Goal: Transaction & Acquisition: Purchase product/service

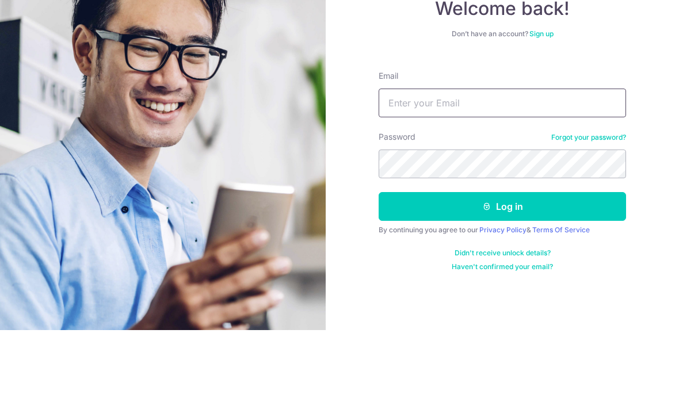
type input "[EMAIL_ADDRESS][DOMAIN_NAME]"
click at [503, 272] on button "Log in" at bounding box center [503, 286] width 248 height 29
click at [473, 272] on button "Log in" at bounding box center [503, 286] width 248 height 29
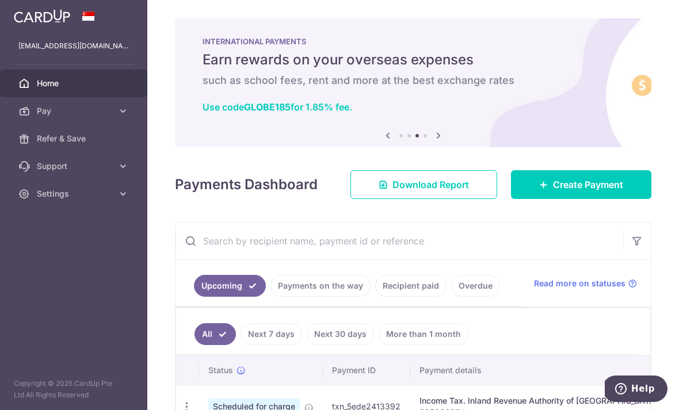
click at [432, 143] on icon at bounding box center [439, 135] width 14 height 14
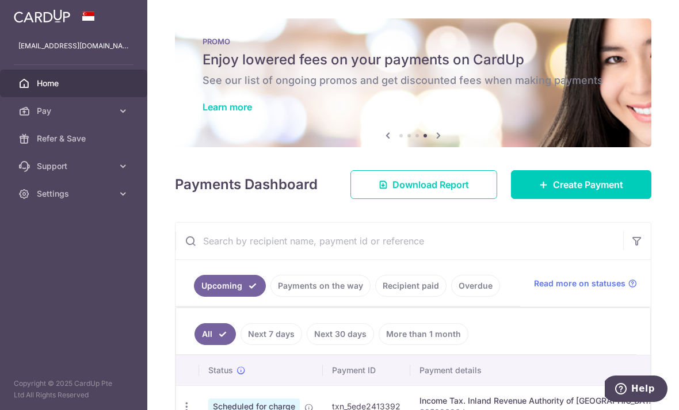
click at [432, 139] on icon at bounding box center [439, 135] width 14 height 14
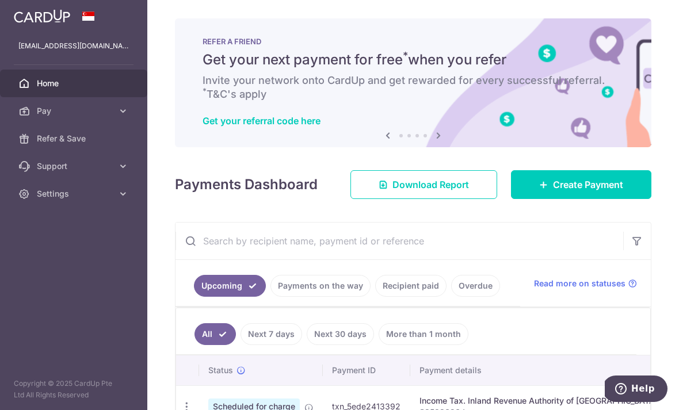
click at [432, 143] on link "Next" at bounding box center [439, 136] width 14 height 14
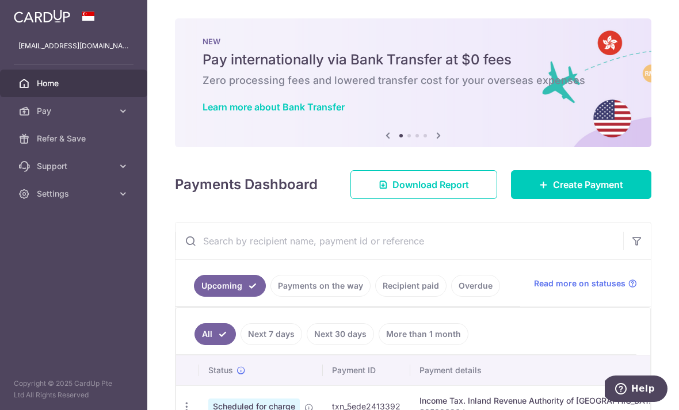
click at [432, 143] on icon at bounding box center [439, 135] width 14 height 14
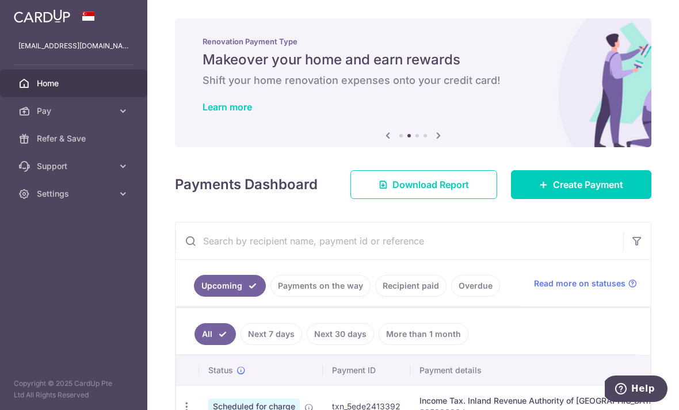
click at [432, 142] on icon at bounding box center [439, 135] width 14 height 14
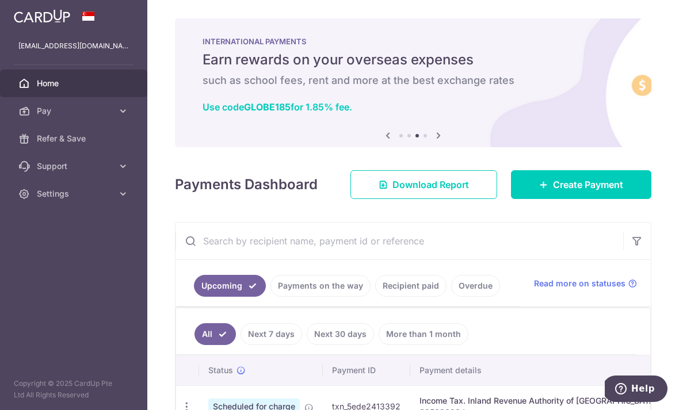
click at [432, 140] on icon at bounding box center [439, 135] width 14 height 14
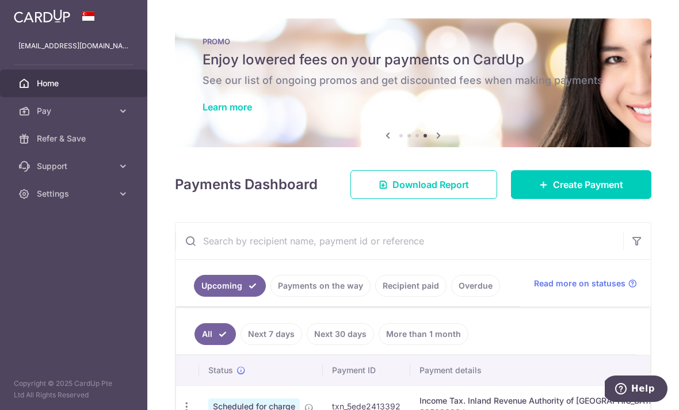
click at [203, 113] on link "Learn more" at bounding box center [228, 107] width 50 height 12
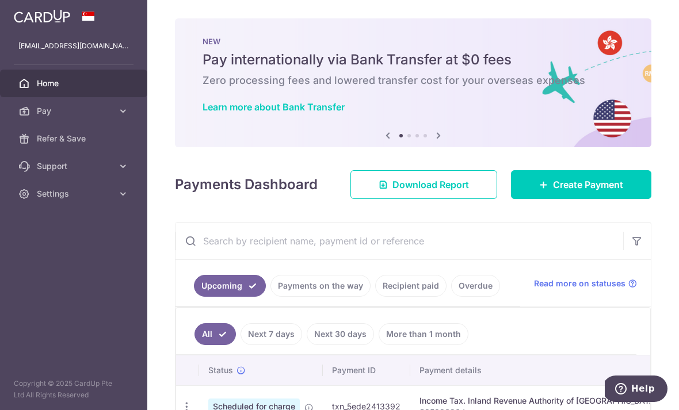
scroll to position [1, 0]
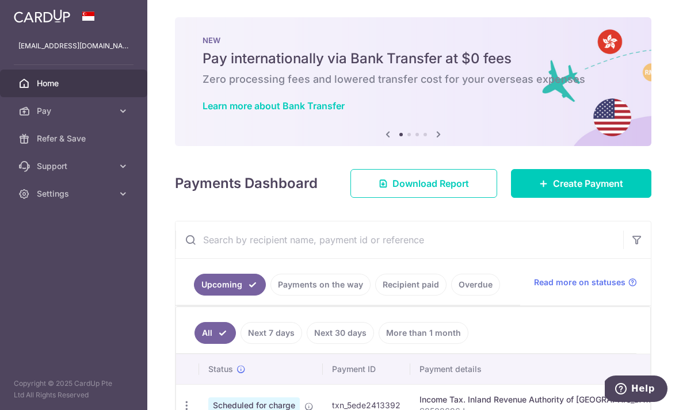
click at [602, 180] on span "Create Payment" at bounding box center [588, 184] width 70 height 14
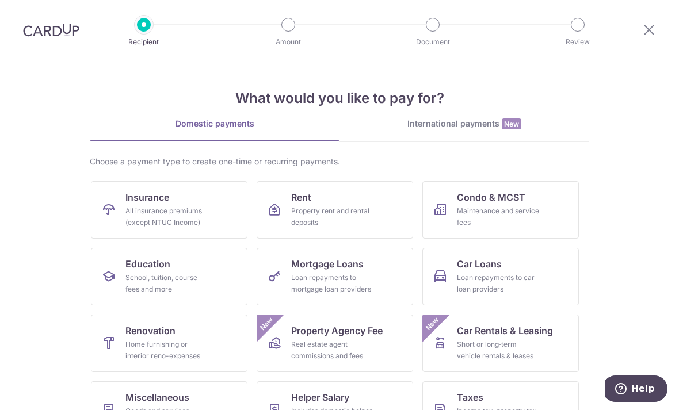
click at [507, 281] on div "Loan repayments to car loan providers" at bounding box center [498, 283] width 83 height 23
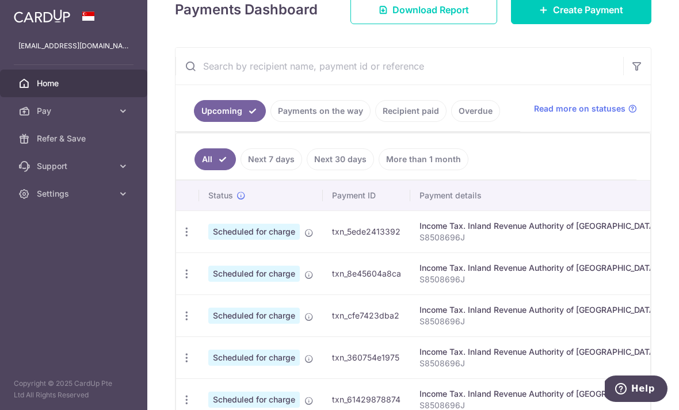
click at [271, 122] on link "Payments on the way" at bounding box center [321, 111] width 100 height 22
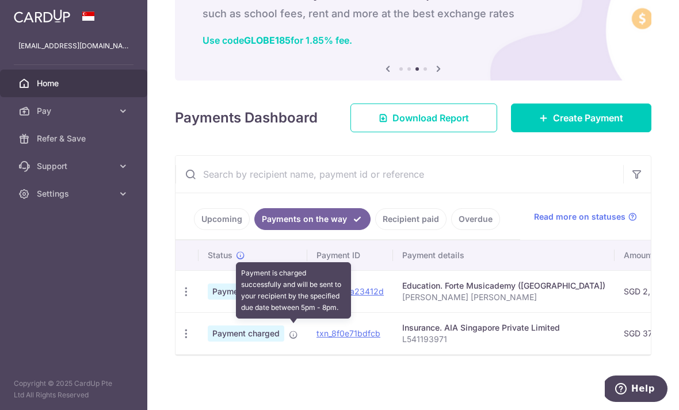
click at [289, 298] on icon at bounding box center [293, 292] width 9 height 9
click at [289, 340] on icon at bounding box center [293, 334] width 9 height 9
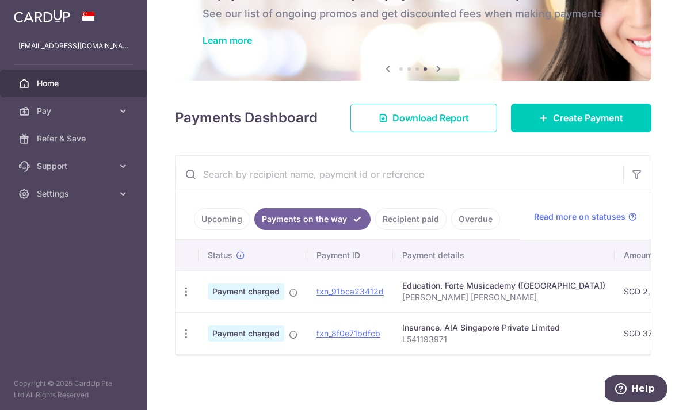
click at [375, 230] on link "Recipient paid" at bounding box center [410, 219] width 71 height 22
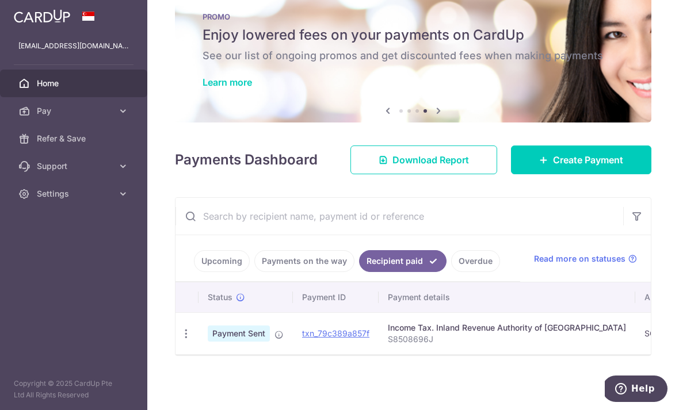
scroll to position [33, 0]
click at [331, 282] on ul "Upcoming Payments on the way Recipient paid Overdue" at bounding box center [348, 258] width 345 height 47
click at [451, 272] on link "Overdue" at bounding box center [475, 261] width 49 height 22
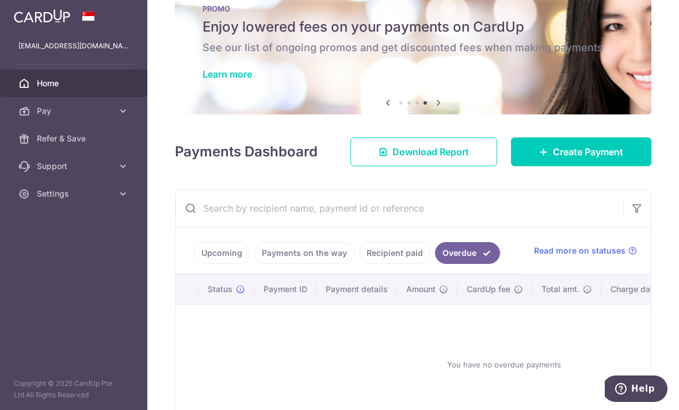
click at [254, 264] on link "Payments on the way" at bounding box center [304, 253] width 100 height 22
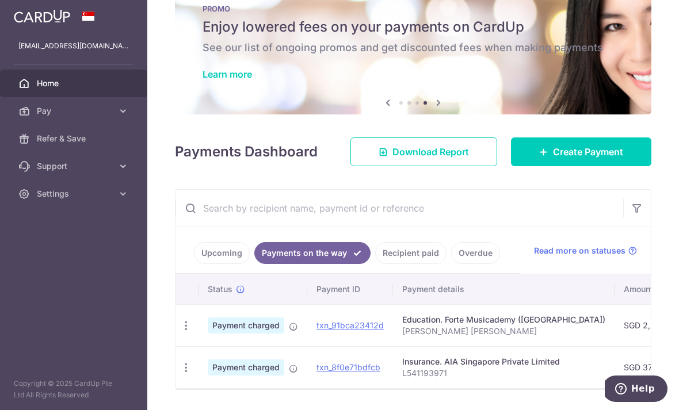
click at [194, 264] on link "Upcoming" at bounding box center [222, 253] width 56 height 22
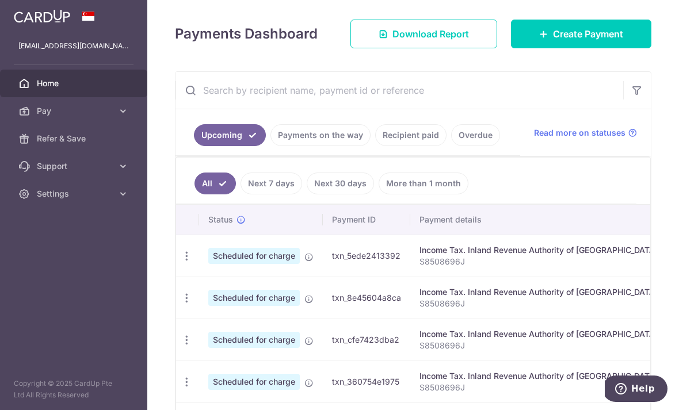
scroll to position [151, 0]
click at [600, 40] on span "Create Payment" at bounding box center [588, 33] width 70 height 14
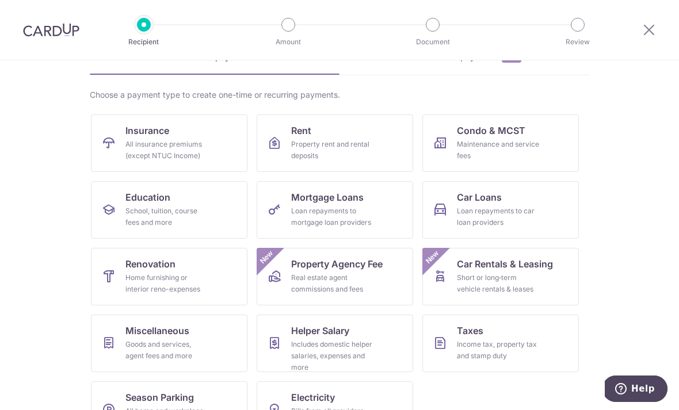
scroll to position [66, 0]
click at [513, 215] on div "Loan repayments to car loan providers" at bounding box center [498, 217] width 83 height 23
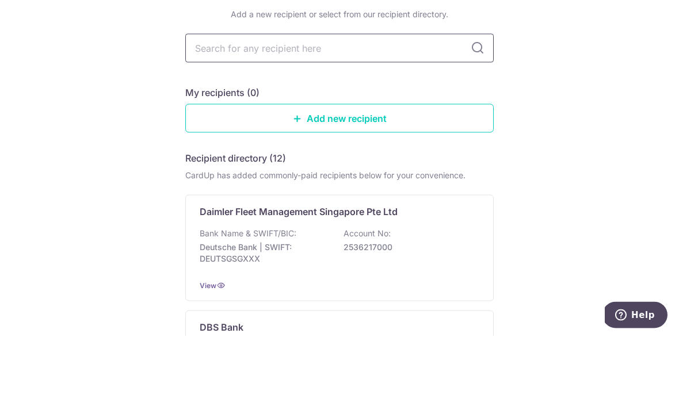
scroll to position [59, 0]
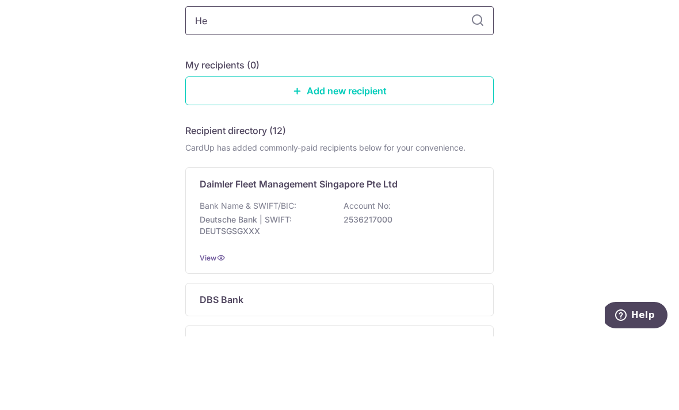
type input "He"
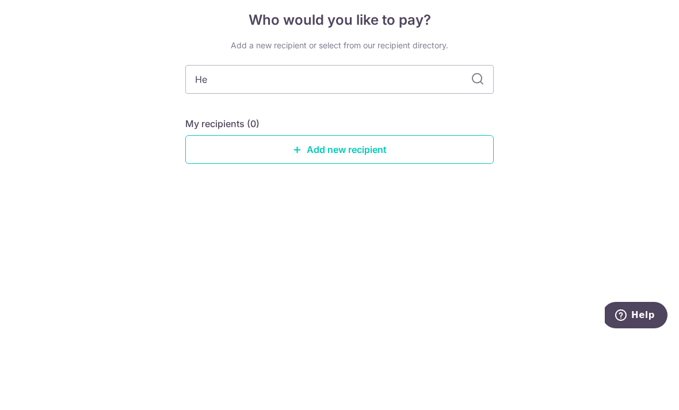
scroll to position [0, 0]
type input "H"
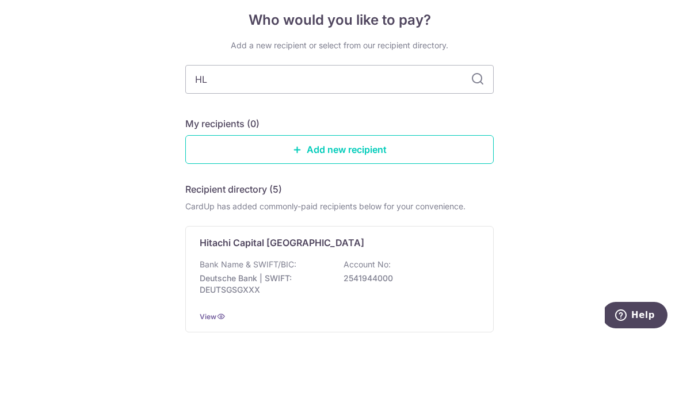
type input "HL b"
type input "HL a"
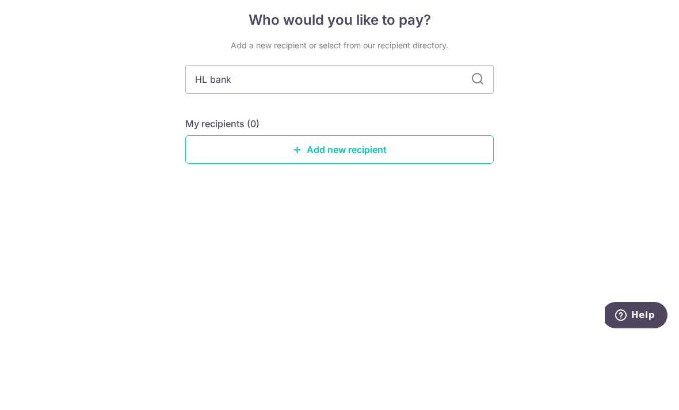
type input "HL bank"
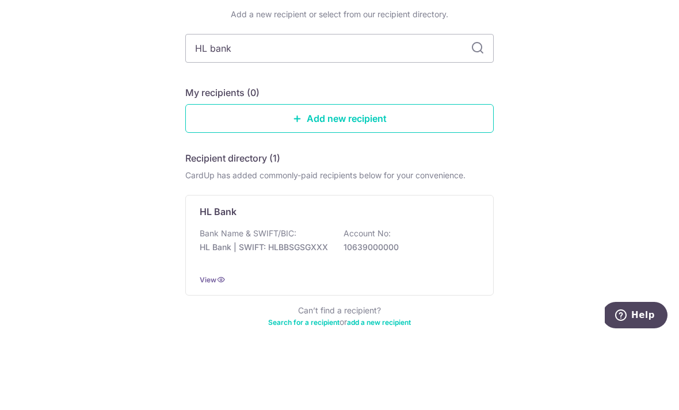
scroll to position [31, 0]
click at [470, 108] on input "HL bank" at bounding box center [339, 122] width 309 height 29
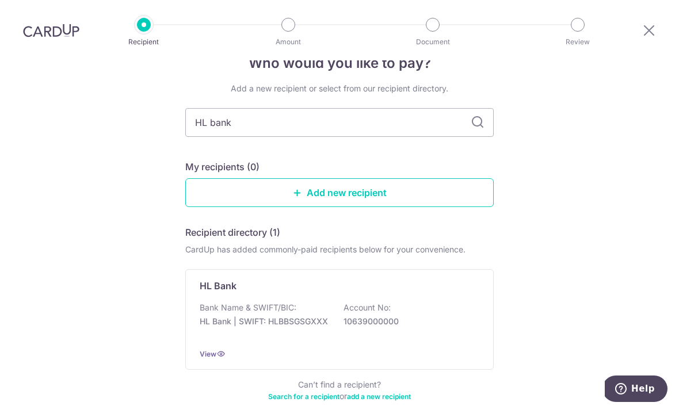
click at [221, 349] on icon at bounding box center [220, 353] width 9 height 9
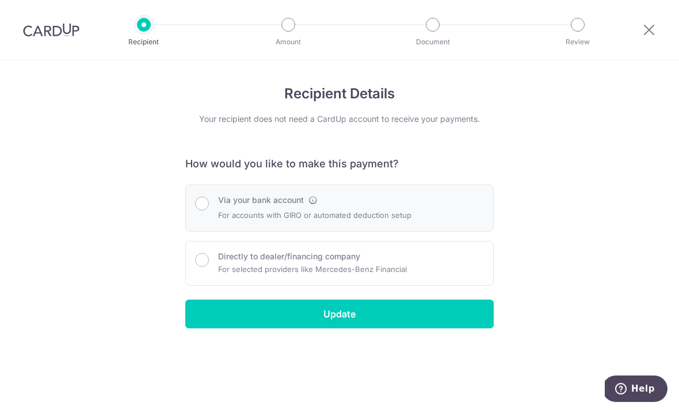
click at [361, 217] on p "For accounts with GIRO or automated deduction setup" at bounding box center [314, 215] width 193 height 14
click at [218, 211] on div "Via your bank account For accounts with GIRO or automated deduction setup" at bounding box center [314, 209] width 193 height 28
click at [202, 211] on input "Via your bank account" at bounding box center [202, 204] width 14 height 14
radio input "true"
click at [311, 310] on input "Update" at bounding box center [339, 314] width 309 height 29
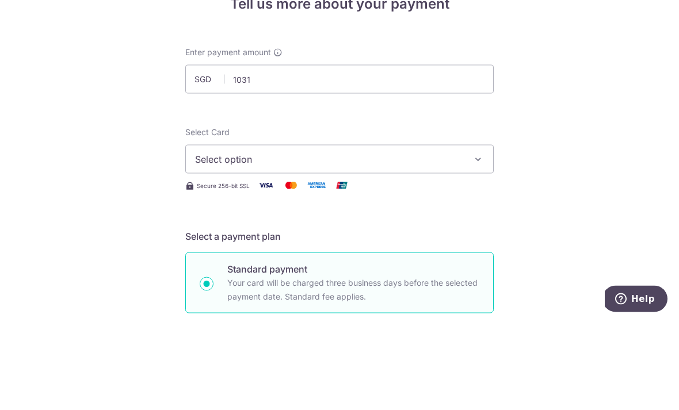
type input "1,031.00"
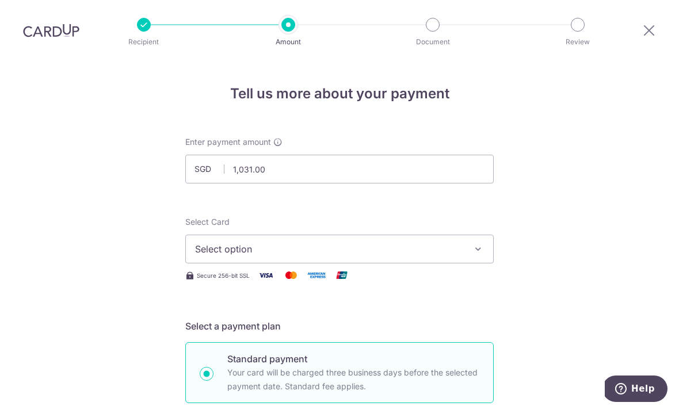
click at [435, 242] on span "Select option" at bounding box center [329, 249] width 268 height 14
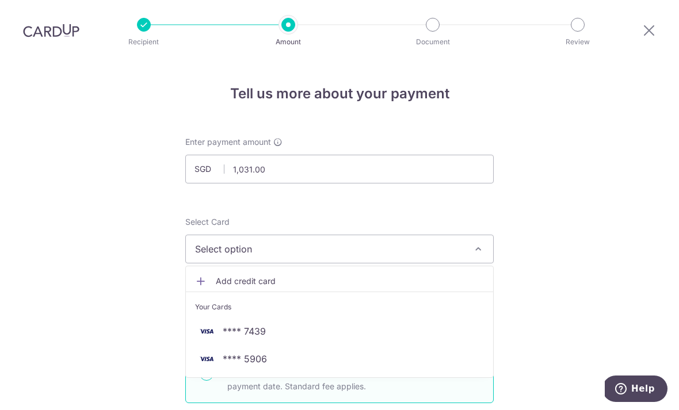
click at [354, 345] on link "**** 5906" at bounding box center [339, 359] width 307 height 28
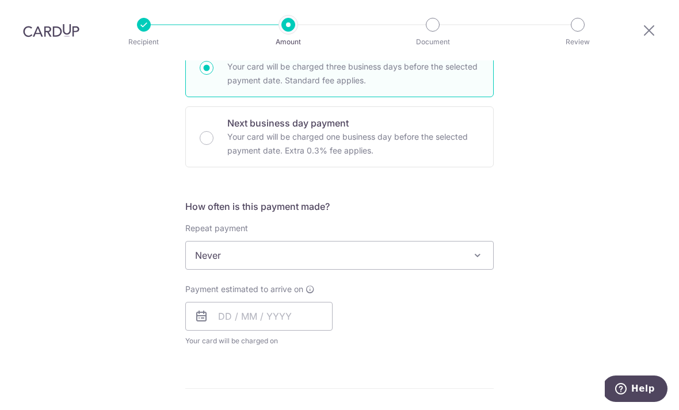
scroll to position [309, 0]
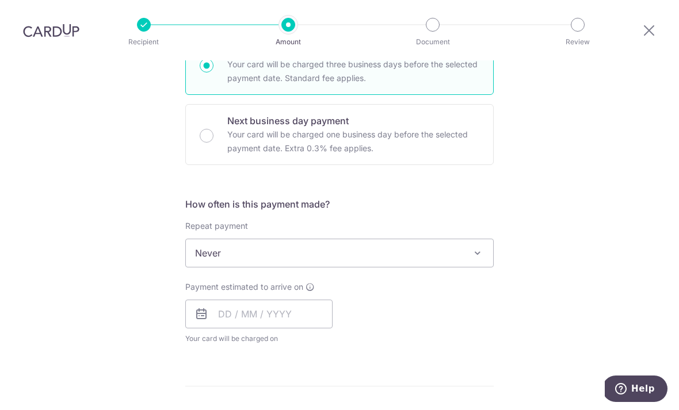
click at [442, 239] on span "Never" at bounding box center [339, 253] width 307 height 28
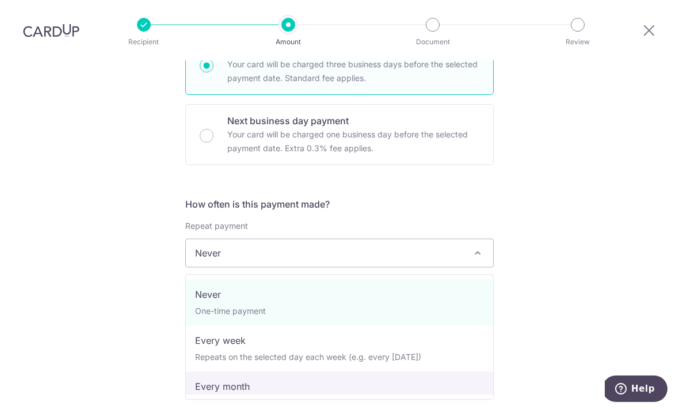
select select "3"
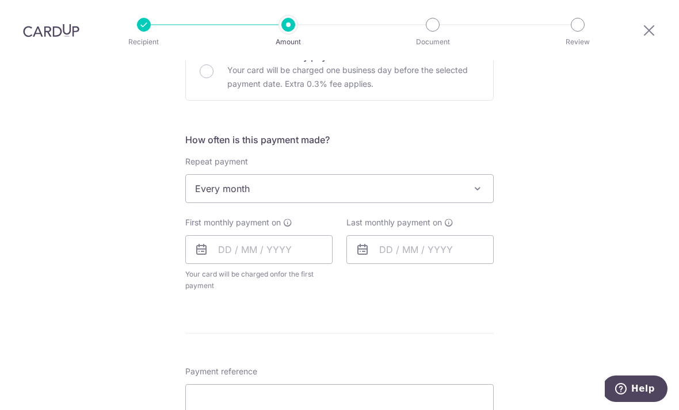
scroll to position [374, 0]
click at [222, 234] on input "text" at bounding box center [258, 248] width 147 height 29
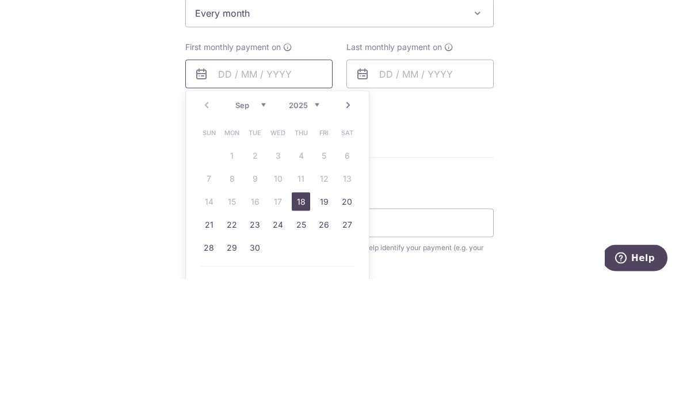
scroll to position [419, 0]
click at [353, 229] on link "Next" at bounding box center [348, 236] width 14 height 14
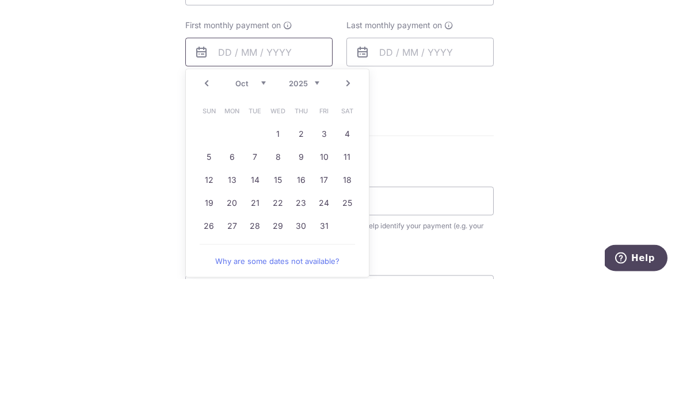
scroll to position [443, 0]
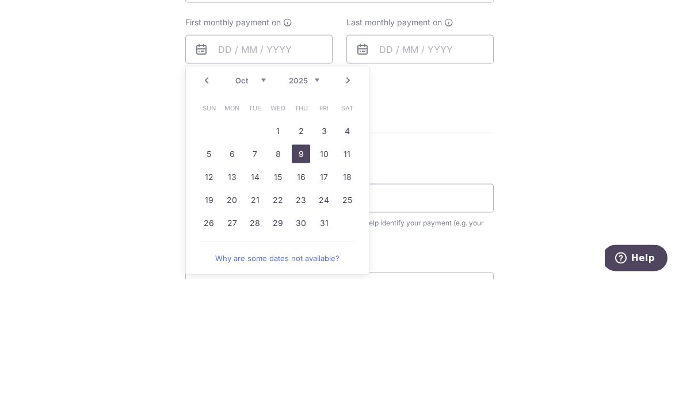
click at [304, 276] on link "9" at bounding box center [301, 285] width 18 height 18
type input "09/10/2025"
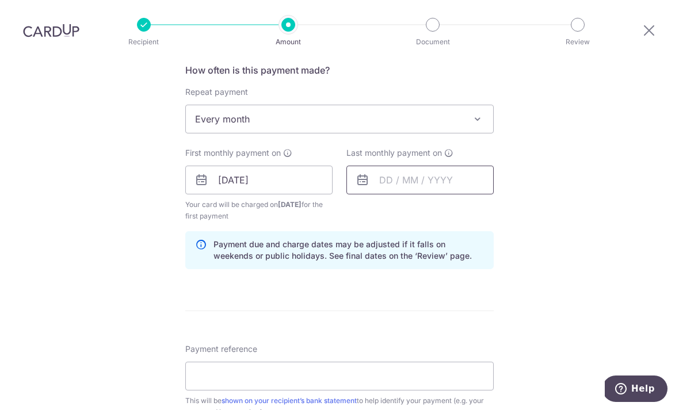
click at [404, 166] on input "text" at bounding box center [420, 180] width 147 height 29
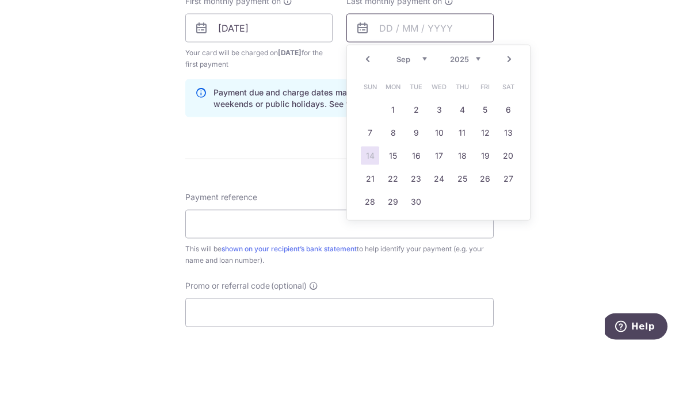
scroll to position [534, 0]
click at [413, 116] on select "Jan Feb Mar Apr May Jun Jul Aug Sep Oct Nov Dec" at bounding box center [412, 120] width 31 height 9
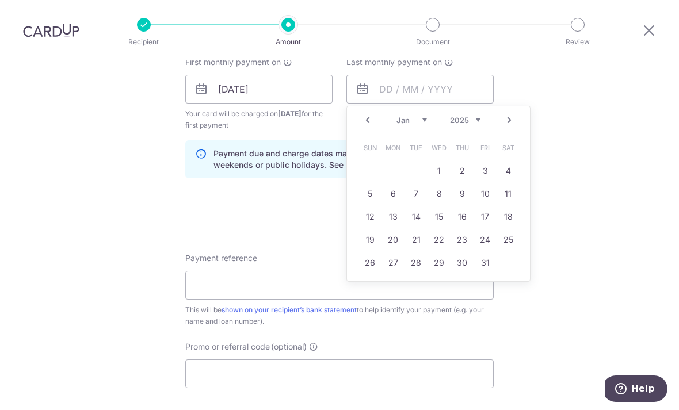
click at [476, 116] on select "2024 2025 2026 2027 2028 2029 2030 2031 2032 2033 2034 2035" at bounding box center [465, 120] width 31 height 9
click at [469, 116] on select "2024 2025 2026 2027 2028 2029 2030 2031 2032 2033 2034 2035" at bounding box center [465, 120] width 31 height 9
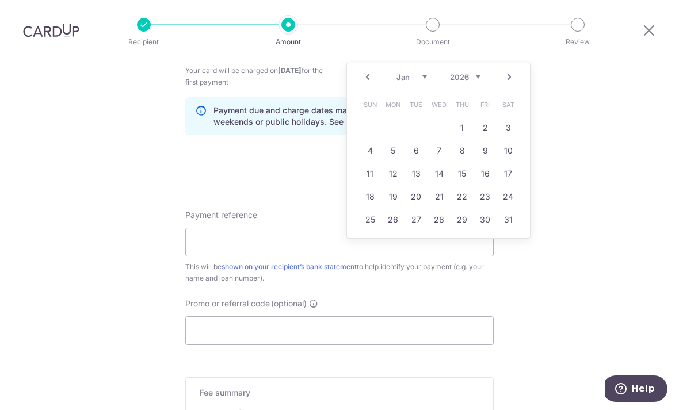
scroll to position [589, 0]
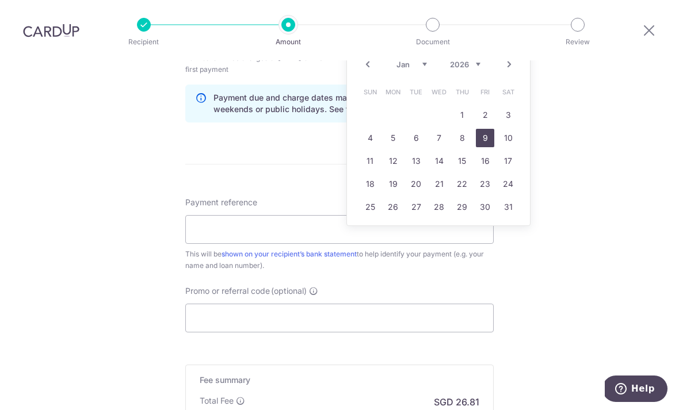
click at [486, 129] on link "9" at bounding box center [485, 138] width 18 height 18
type input "[DATE]"
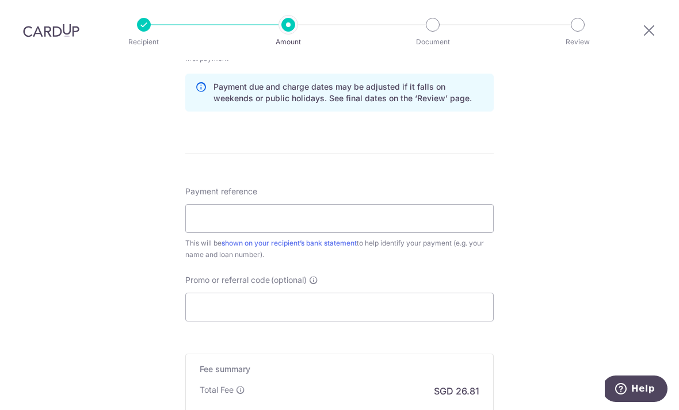
scroll to position [625, 0]
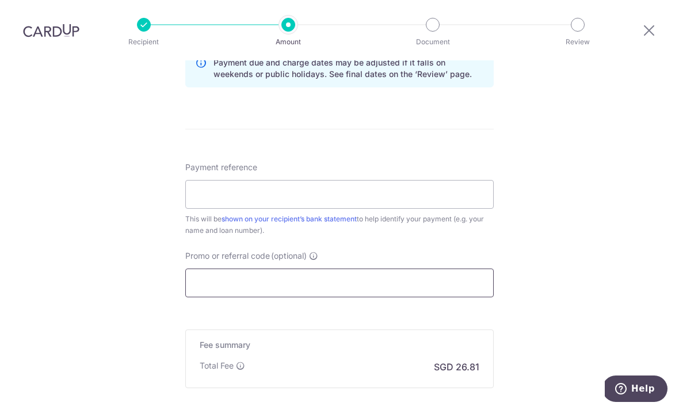
click at [281, 269] on input "Promo or referral code (optional)" at bounding box center [339, 283] width 309 height 29
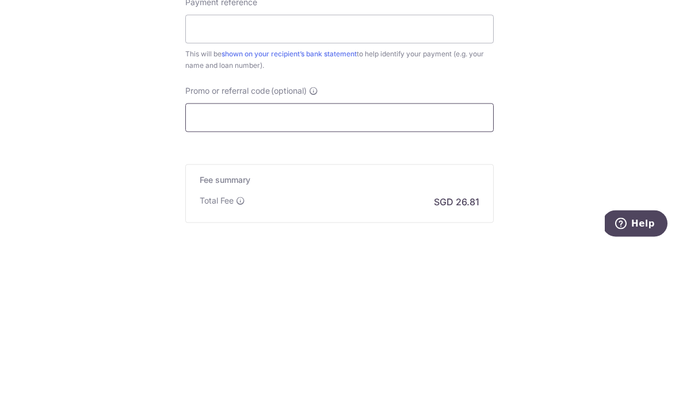
click at [292, 269] on input "Promo or referral code (optional)" at bounding box center [339, 283] width 309 height 29
click at [288, 269] on input "Promo or referral code (optional)" at bounding box center [339, 283] width 309 height 29
paste input "3HOME25R"
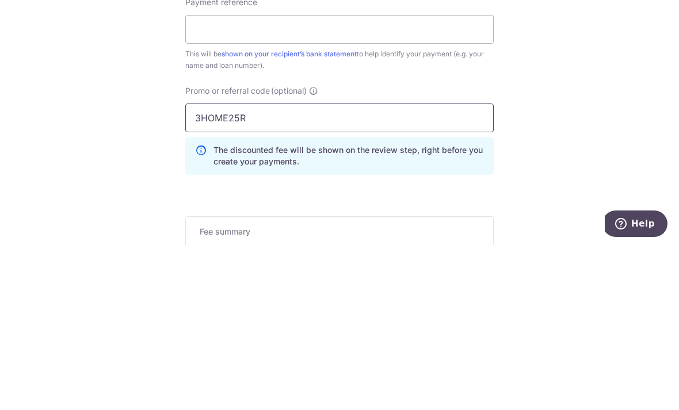
type input "3HOME25R"
click at [607, 116] on div "Tell us more about your payment Enter payment amount SGD 1,031.00 1031.00 Selec…" at bounding box center [339, 12] width 679 height 1152
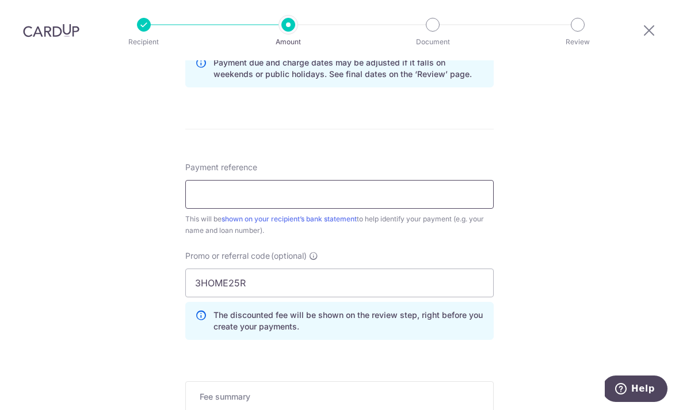
click at [439, 180] on input "Payment reference" at bounding box center [339, 194] width 309 height 29
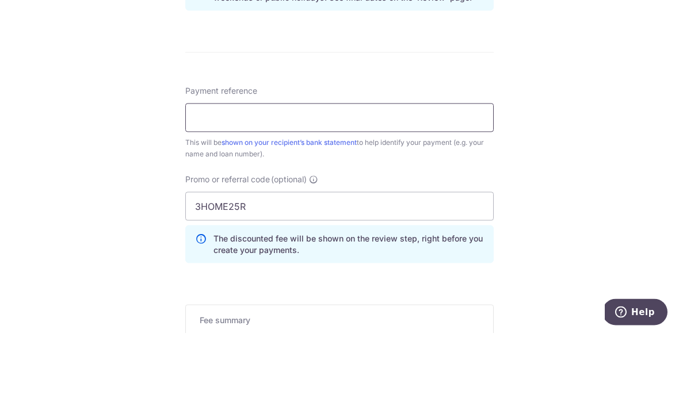
type input "S"
type input "t"
type input "Tan"
click at [197, 180] on input "600000332043" at bounding box center [339, 194] width 309 height 29
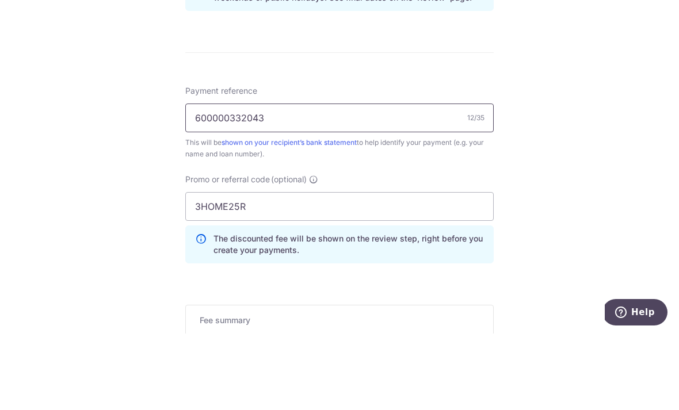
click at [192, 180] on input "600000332043" at bounding box center [339, 194] width 309 height 29
type input "TanSiewKeiJoannaAshley 600000332043"
click at [564, 139] on div "Tell us more about your payment Enter payment amount SGD 1,031.00 1031.00 Selec…" at bounding box center [339, 12] width 679 height 1152
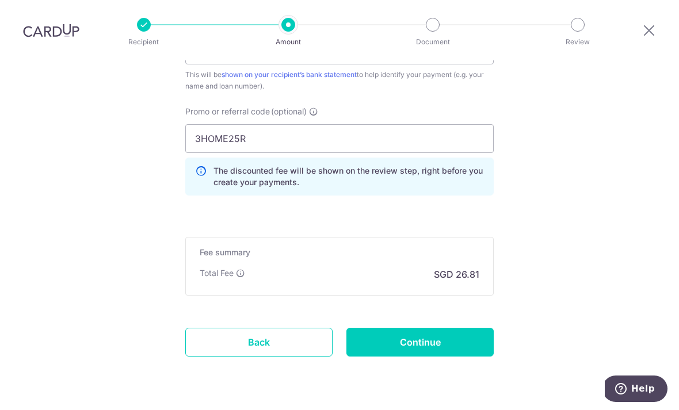
scroll to position [768, 0]
click at [444, 329] on input "Continue" at bounding box center [420, 343] width 147 height 29
type input "Create Schedule"
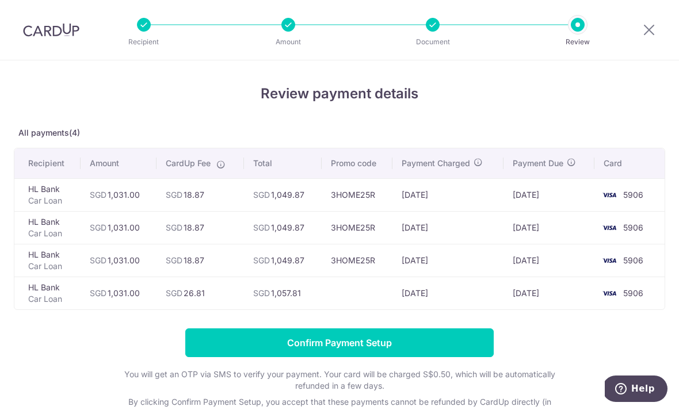
scroll to position [3, 0]
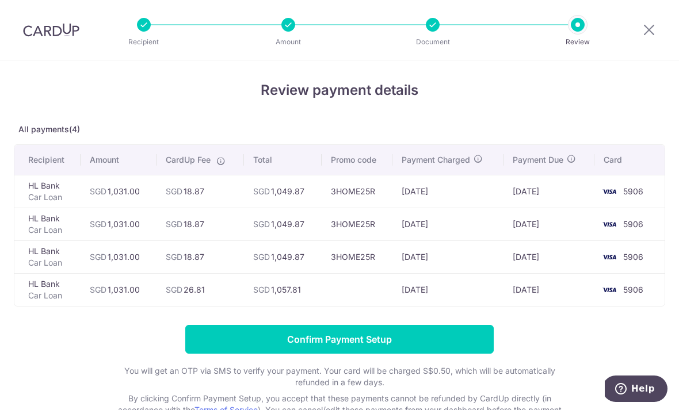
click at [40, 203] on p "Car Loan" at bounding box center [49, 198] width 43 height 12
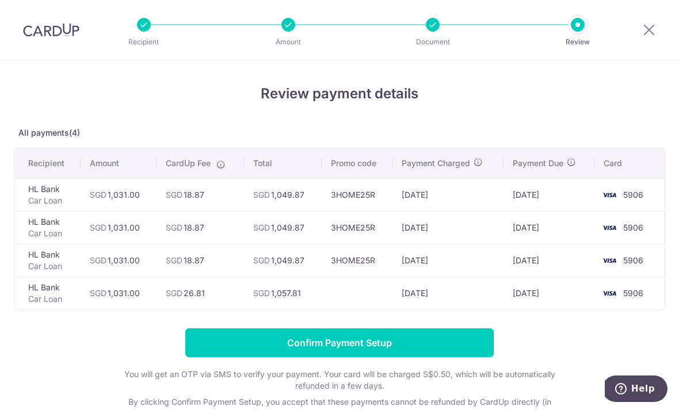
scroll to position [0, 0]
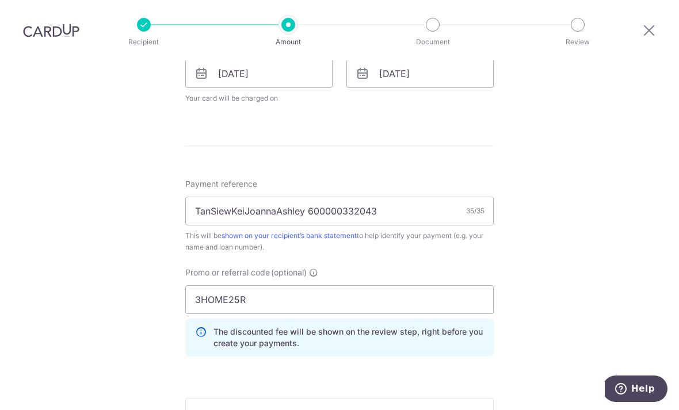
scroll to position [549, 0]
click at [201, 197] on input "TanSiewKeiJoannaAshley 600000332043" at bounding box center [339, 211] width 309 height 29
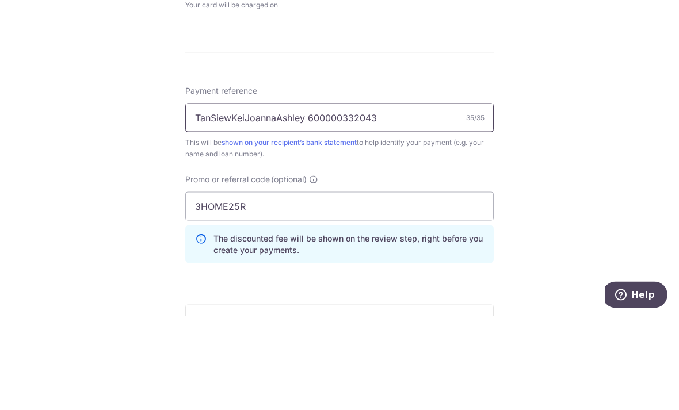
click at [209, 197] on input "TanSiewKeiJoannaAshley 600000332043" at bounding box center [339, 211] width 309 height 29
click at [205, 197] on input "TanSiewKeiJoannaAshley 600000332043" at bounding box center [339, 211] width 309 height 29
type input "SMY610D 600000332043"
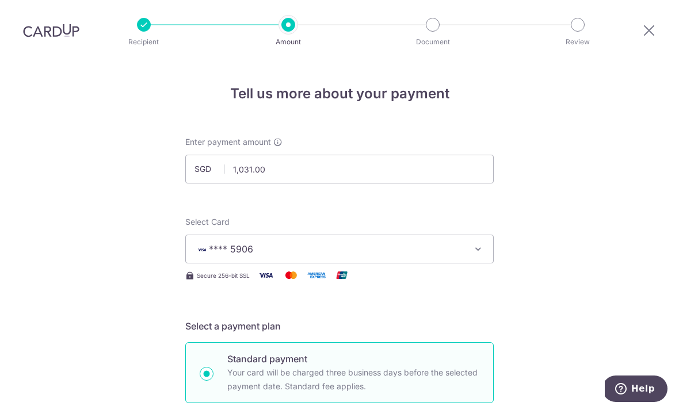
scroll to position [0, 0]
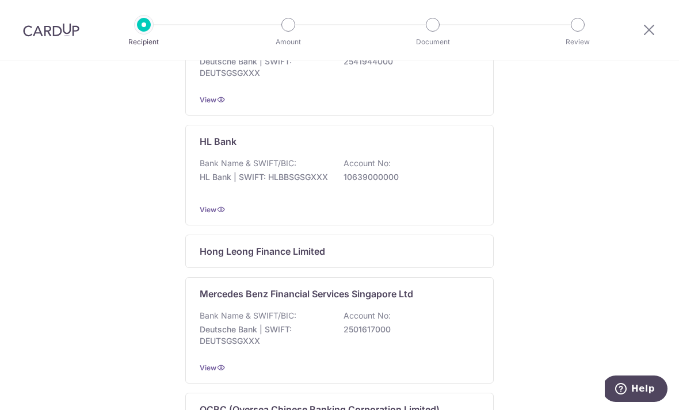
scroll to position [447, 0]
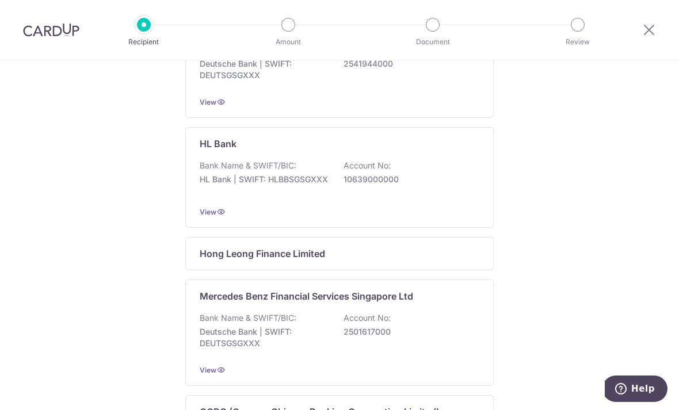
click at [396, 197] on div "Bank Name & SWIFT/BIC: HL Bank | SWIFT: HLBBSGSGXXX Account No: 10639000000" at bounding box center [340, 178] width 280 height 37
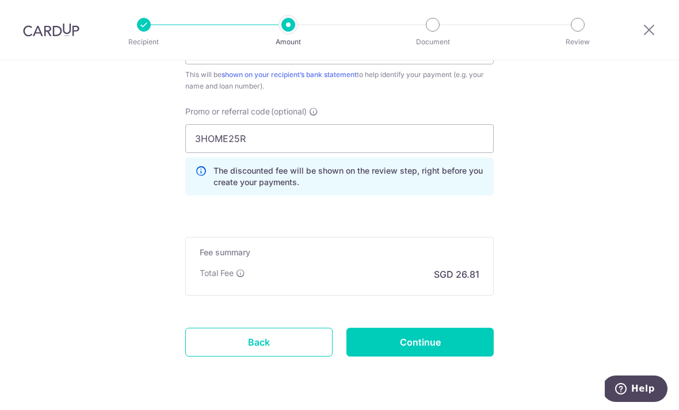
scroll to position [709, 0]
click at [431, 345] on input "Continue" at bounding box center [420, 343] width 147 height 29
type input "Update Schedule"
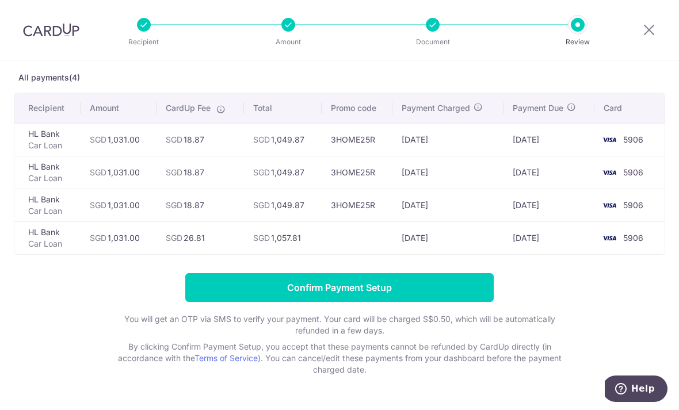
scroll to position [55, 0]
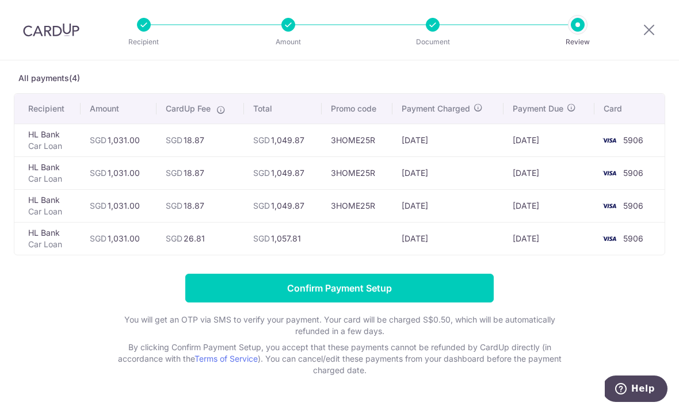
click at [345, 294] on input "Confirm Payment Setup" at bounding box center [339, 288] width 309 height 29
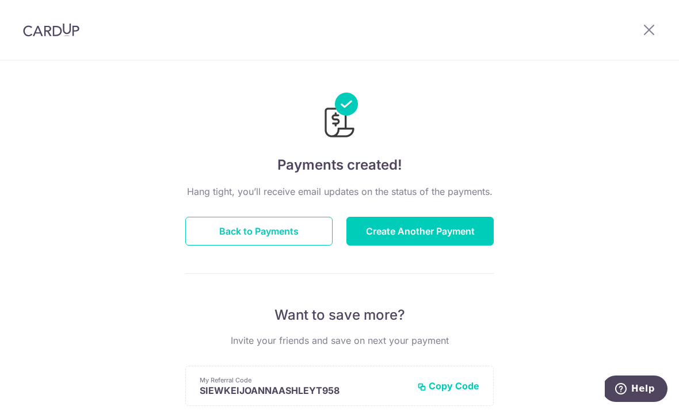
click at [417, 242] on button "Create Another Payment" at bounding box center [420, 231] width 147 height 29
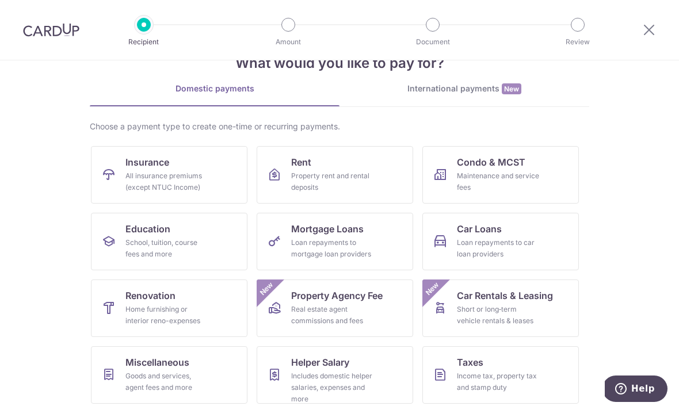
scroll to position [33, 0]
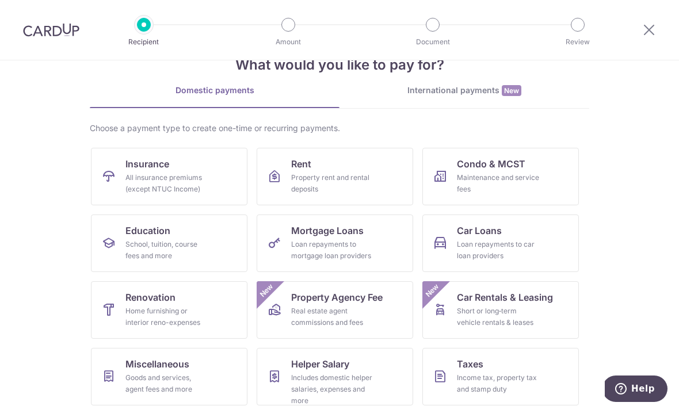
click at [215, 251] on link "Education School, tuition, course fees and more" at bounding box center [169, 244] width 157 height 58
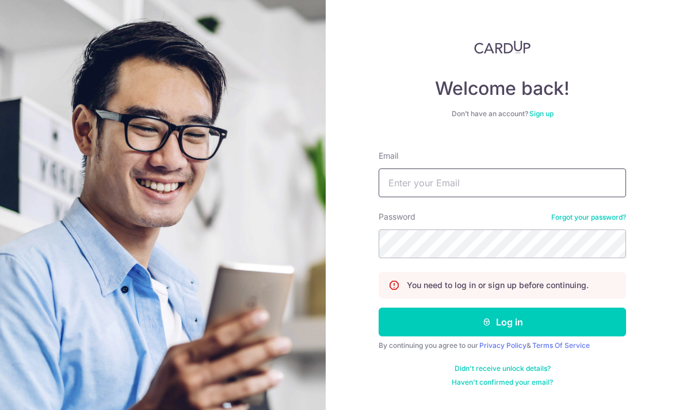
type input "[EMAIL_ADDRESS][DOMAIN_NAME]"
click at [503, 308] on button "Log in" at bounding box center [503, 322] width 248 height 29
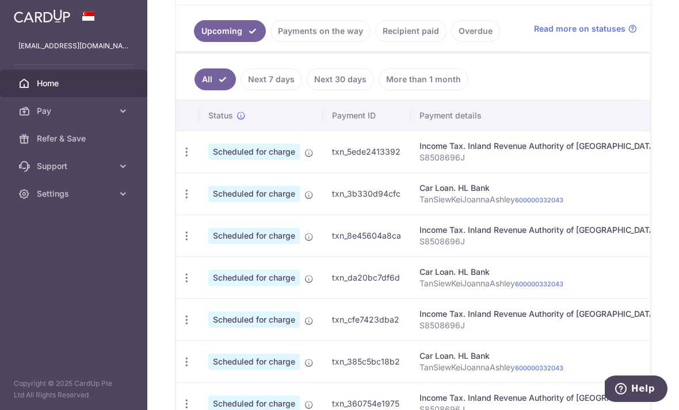
scroll to position [253, 0]
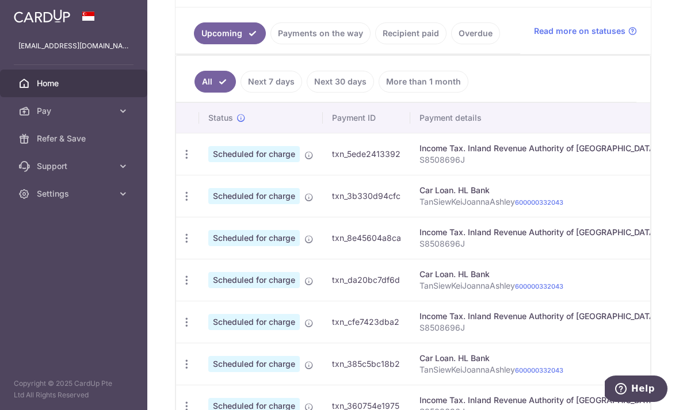
click at [305, 202] on icon at bounding box center [309, 197] width 9 height 9
click at [515, 207] on link "600000332043" at bounding box center [539, 203] width 48 height 8
click at [420, 196] on div "Car Loan. HL Bank" at bounding box center [539, 191] width 238 height 12
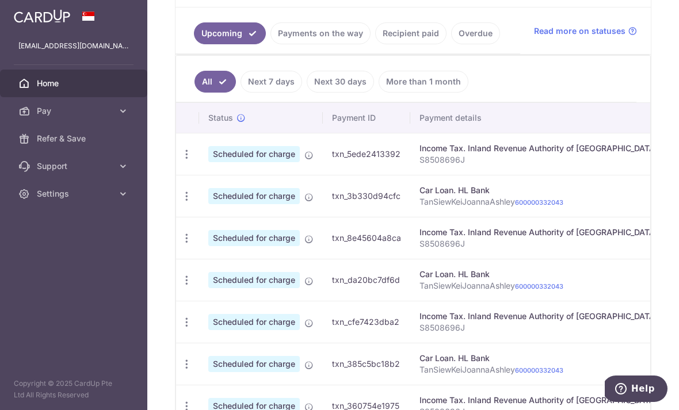
click at [420, 208] on p "TanSiewKeiJoannaAshley 600000332043" at bounding box center [539, 202] width 238 height 12
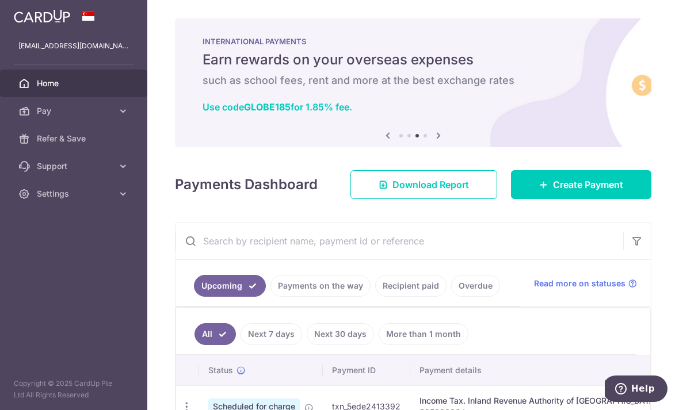
click at [0, 0] on icon "button" at bounding box center [0, 0] width 0 height 0
click at [128, 93] on link "Home" at bounding box center [73, 84] width 147 height 28
click at [116, 112] on link "Pay" at bounding box center [73, 111] width 147 height 28
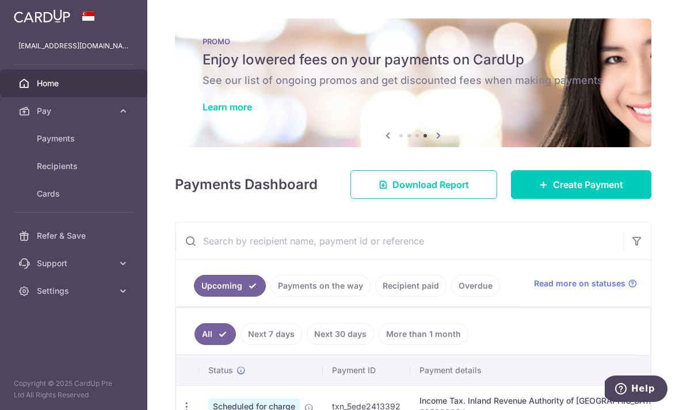
click at [119, 114] on icon at bounding box center [123, 111] width 12 height 12
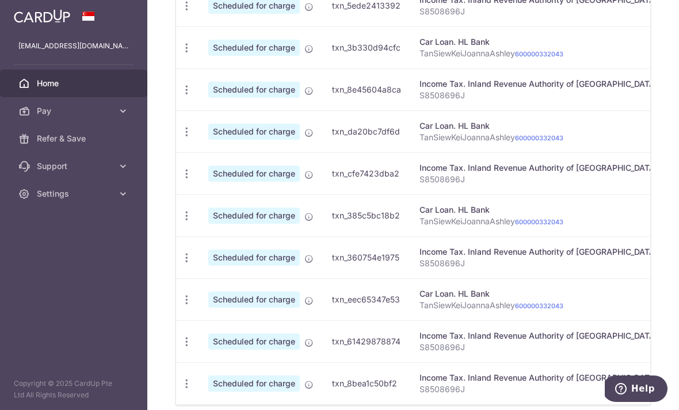
scroll to position [395, 0]
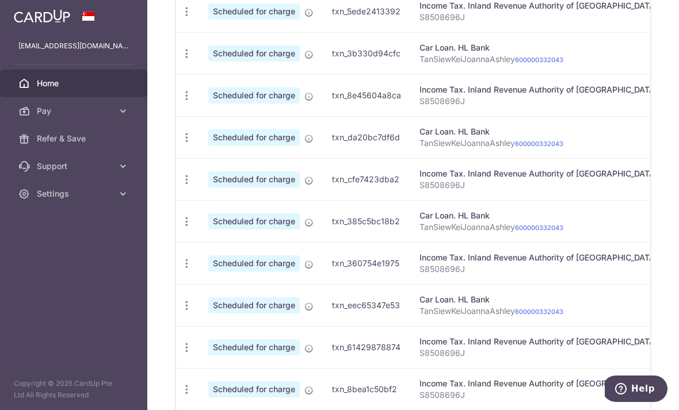
click at [208, 62] on span "Scheduled for charge" at bounding box center [254, 53] width 92 height 16
click at [181, 60] on icon "button" at bounding box center [187, 54] width 12 height 12
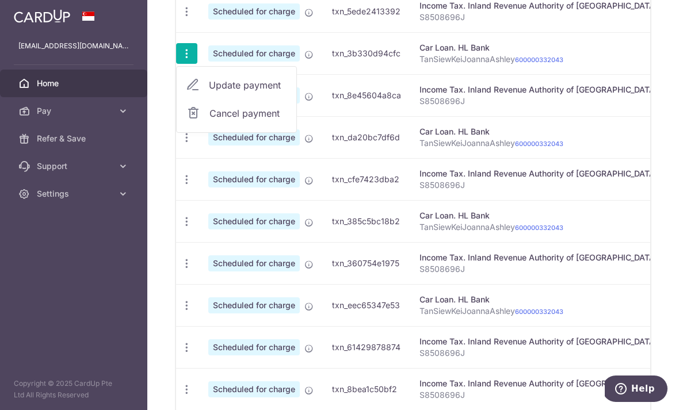
click at [209, 92] on span "Update payment" at bounding box center [248, 85] width 78 height 14
radio input "true"
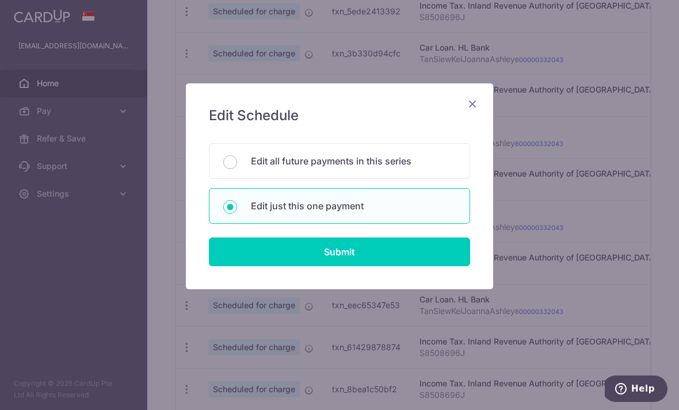
click at [417, 167] on p "Edit all future payments in this series" at bounding box center [353, 161] width 205 height 14
click at [237, 167] on input "Edit all future payments in this series" at bounding box center [230, 162] width 14 height 14
radio input "true"
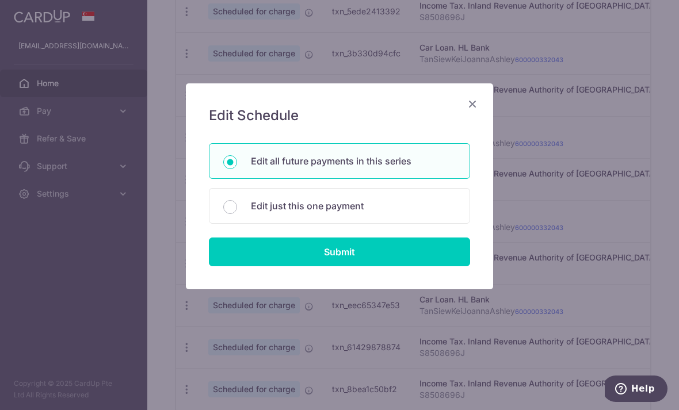
click at [406, 252] on input "Submit" at bounding box center [339, 252] width 261 height 29
radio input "true"
type input "1,031.00"
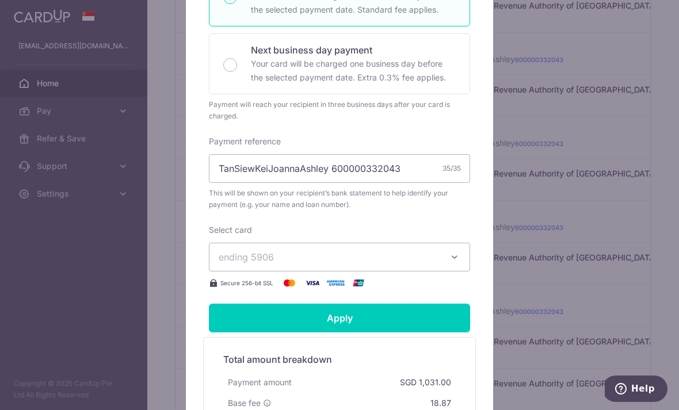
scroll to position [280, 0]
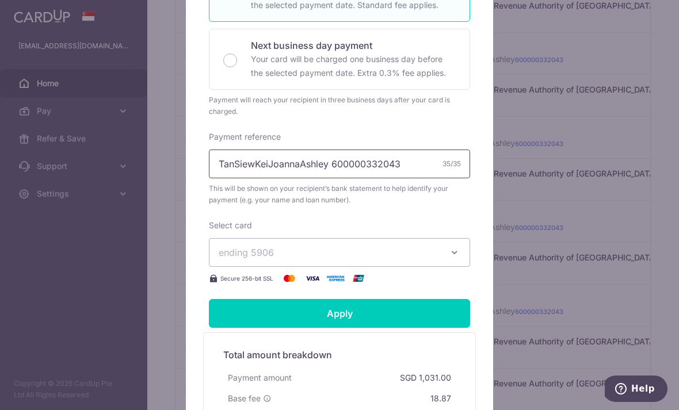
click at [322, 165] on input "TanSiewKeiJoannaAshley 600000332043" at bounding box center [339, 164] width 261 height 29
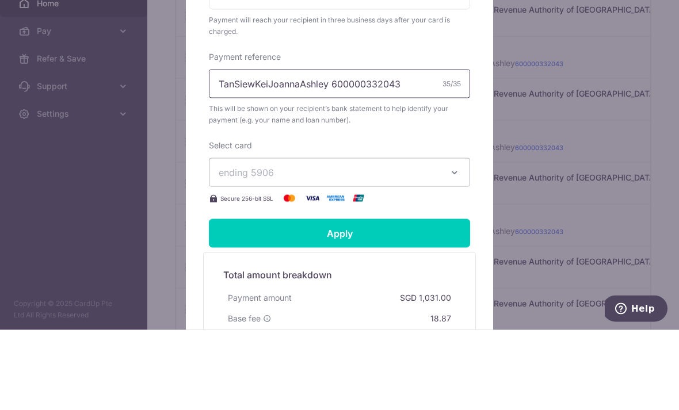
click at [220, 150] on input "TanSiewKeiJoannaAshley 600000332043" at bounding box center [339, 164] width 261 height 29
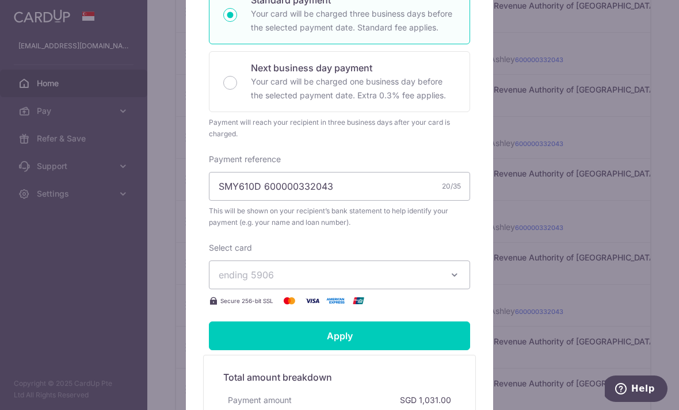
scroll to position [260, 0]
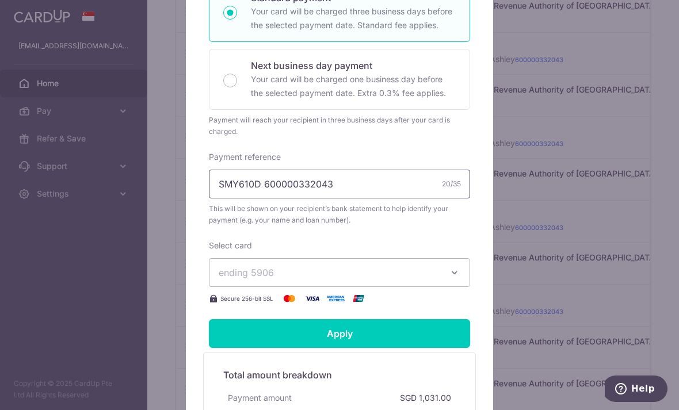
type input "SMY610D 600000332043"
click at [402, 330] on input "Apply" at bounding box center [339, 333] width 261 height 29
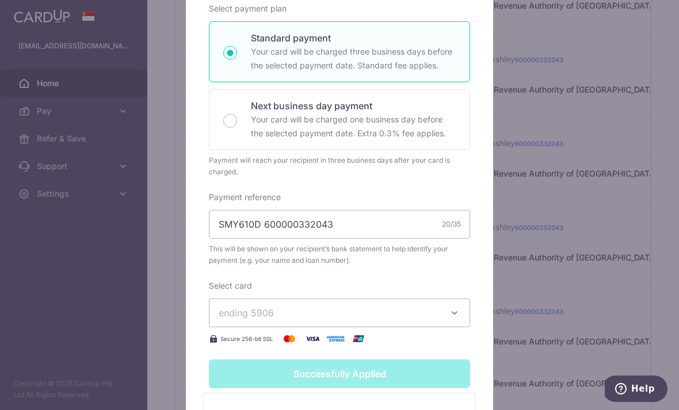
type input "Successfully Applied"
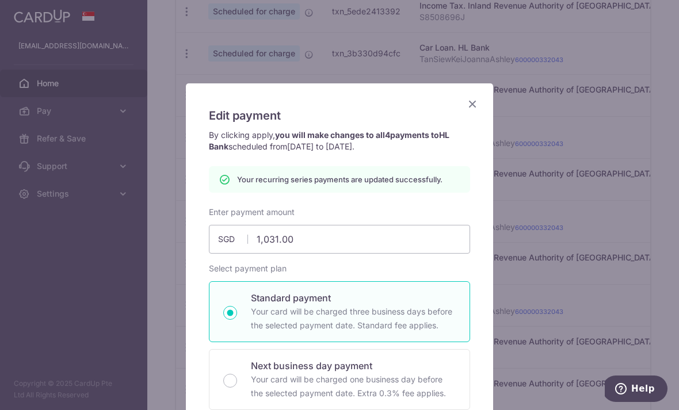
scroll to position [0, 0]
click at [470, 98] on icon "Close" at bounding box center [473, 104] width 14 height 14
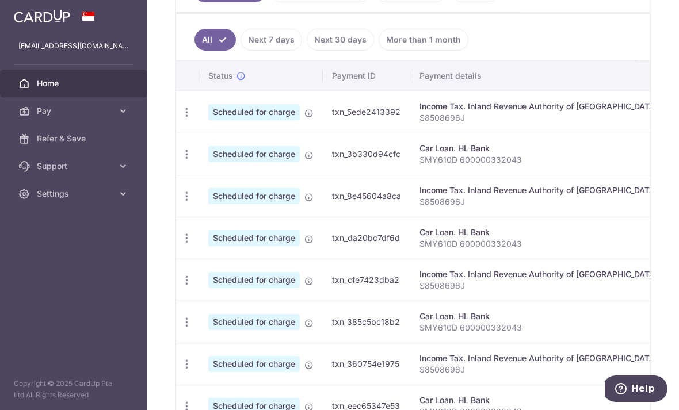
scroll to position [296, 0]
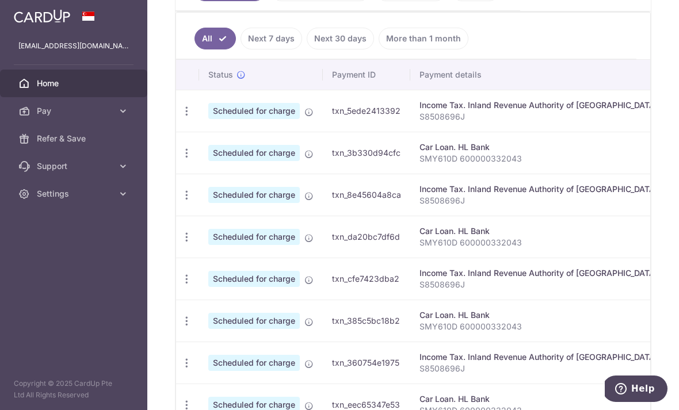
click at [181, 159] on icon "button" at bounding box center [187, 153] width 12 height 12
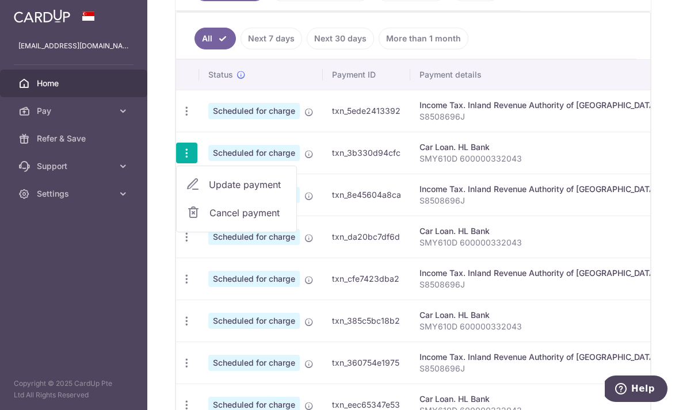
click at [398, 211] on div at bounding box center [339, 205] width 679 height 410
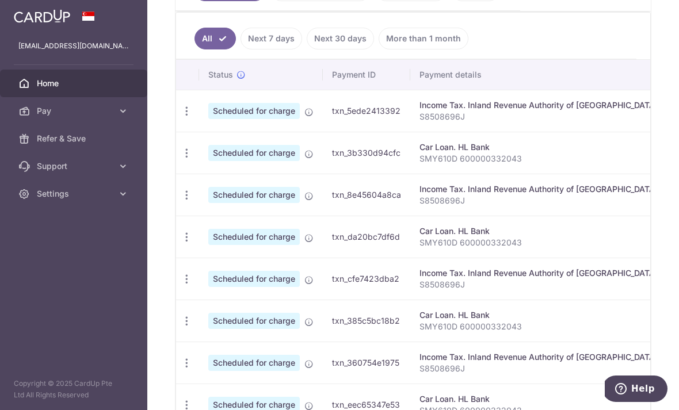
click at [518, 59] on ul "All Next 7 days Next 30 days More than 1 month" at bounding box center [406, 36] width 461 height 47
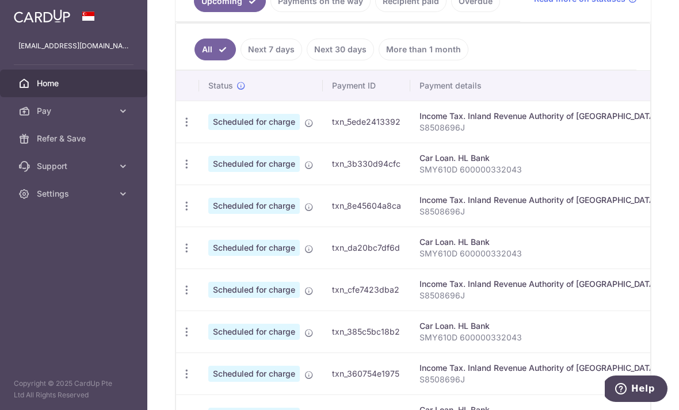
scroll to position [303, 0]
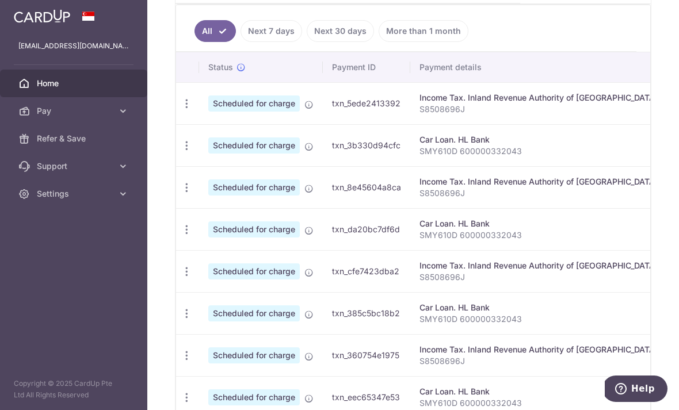
click at [181, 152] on icon "button" at bounding box center [187, 146] width 12 height 12
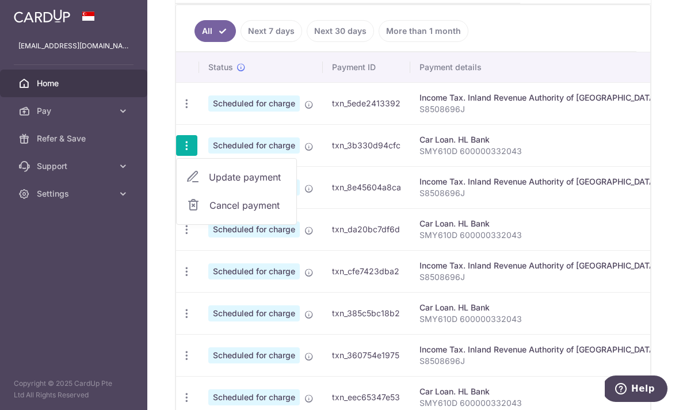
click at [209, 184] on span "Update payment" at bounding box center [248, 177] width 78 height 14
radio input "true"
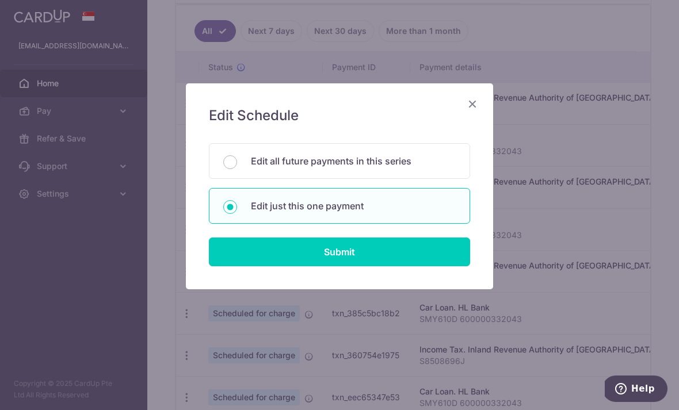
click at [341, 166] on p "Edit all future payments in this series" at bounding box center [353, 161] width 205 height 14
click at [237, 166] on input "Edit all future payments in this series" at bounding box center [230, 162] width 14 height 14
radio input "true"
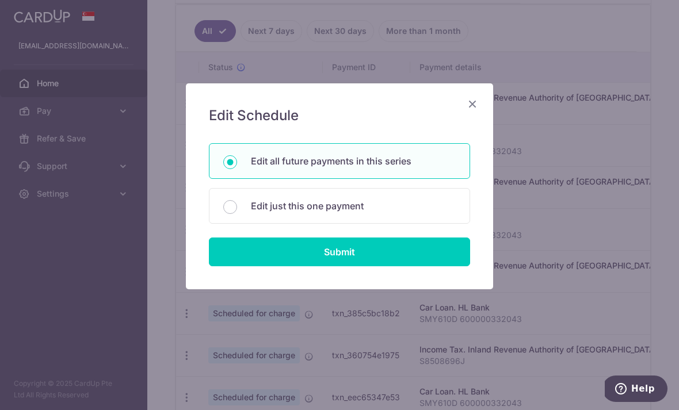
click at [338, 257] on input "Submit" at bounding box center [339, 252] width 261 height 29
radio input "true"
type input "1,031.00"
type input "SMY610D 600000332043"
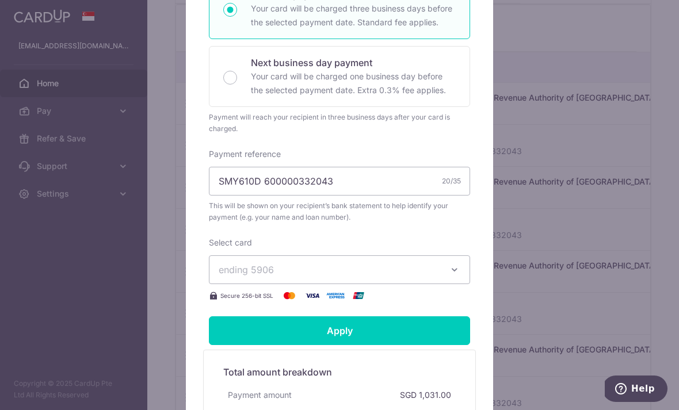
scroll to position [268, 0]
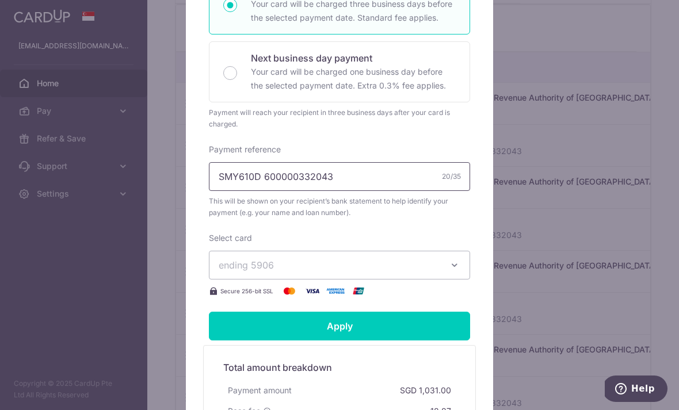
click at [225, 178] on input "SMY610D 600000332043" at bounding box center [339, 176] width 261 height 29
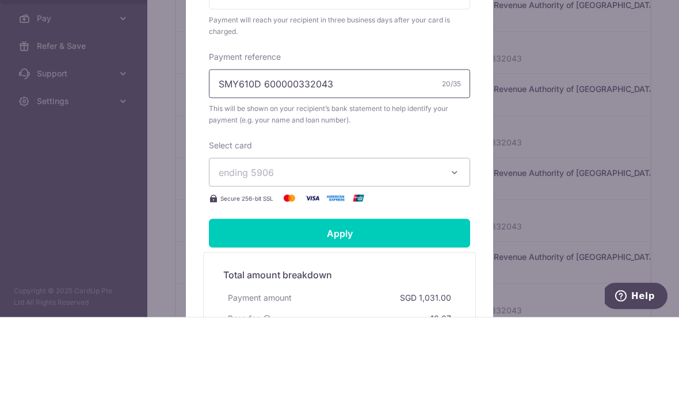
click at [229, 162] on input "SMY610D 600000332043" at bounding box center [339, 176] width 261 height 29
click at [531, 44] on div "Edit payment By clicking apply, you will make changes to all 4 payments to HL B…" at bounding box center [339, 205] width 679 height 410
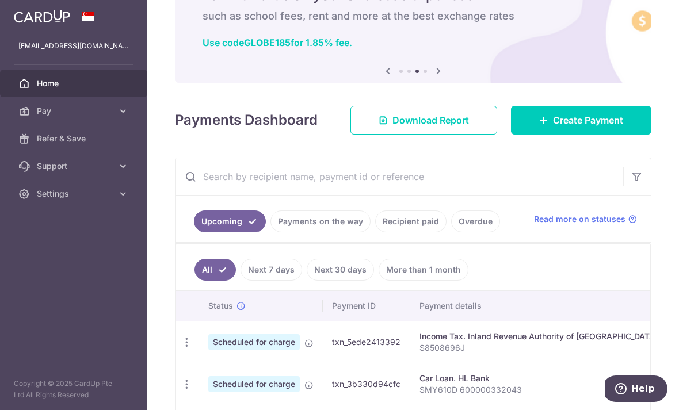
scroll to position [64, 0]
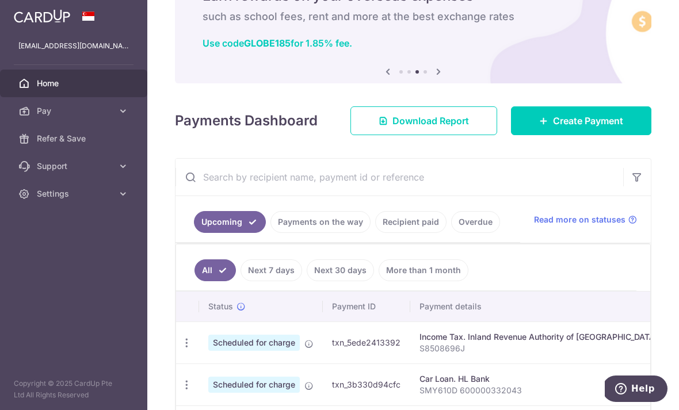
click at [581, 128] on span "Create Payment" at bounding box center [588, 121] width 70 height 14
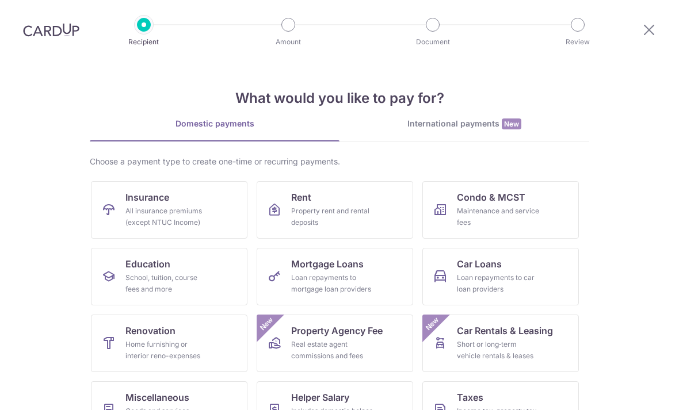
click at [505, 268] on link "Car Loans Loan repayments to car loan providers" at bounding box center [501, 277] width 157 height 58
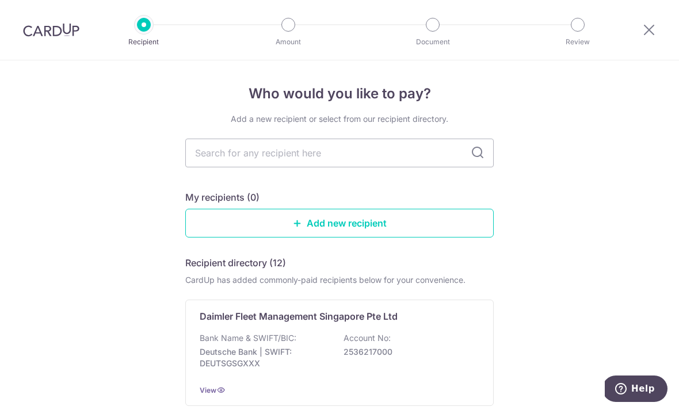
click at [457, 168] on input "text" at bounding box center [339, 153] width 309 height 29
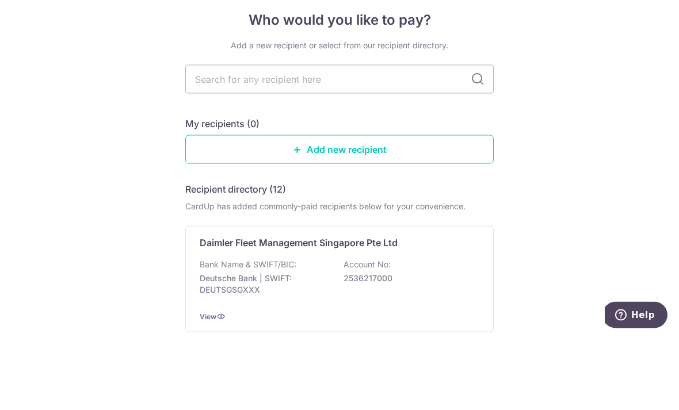
click at [471, 139] on input "text" at bounding box center [339, 153] width 309 height 29
type input "He bna"
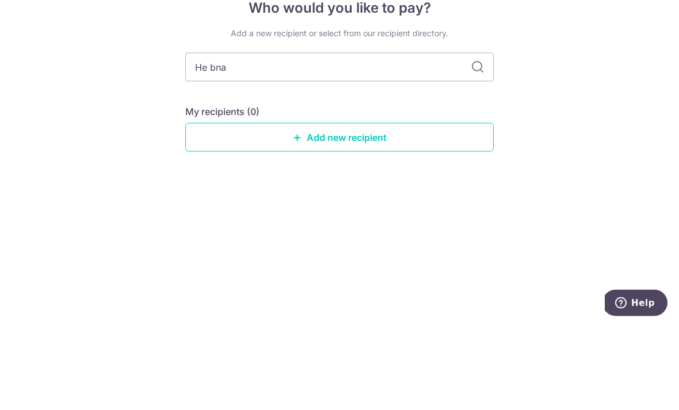
scroll to position [39, 0]
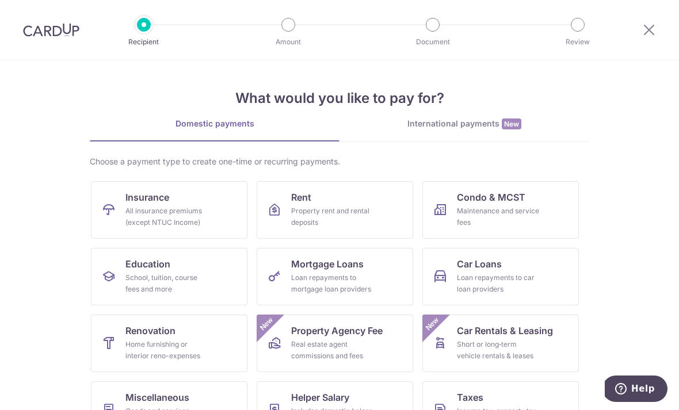
click at [512, 279] on div "Loan repayments to car loan providers" at bounding box center [498, 283] width 83 height 23
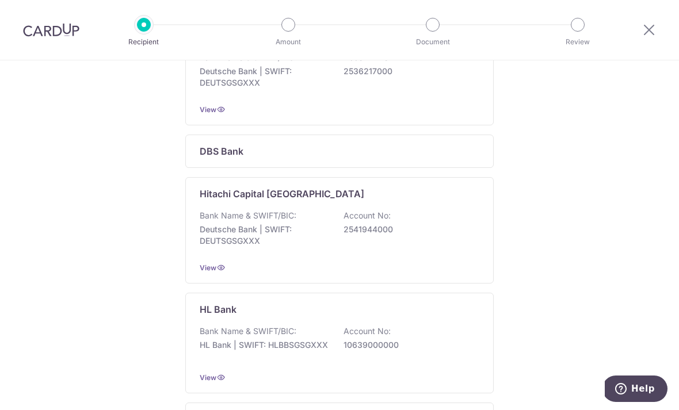
scroll to position [282, 0]
click at [298, 341] on div "Bank Name & SWIFT/BIC: HL Bank | SWIFT: HLBBSGSGXXX Account No: 10639000000" at bounding box center [340, 343] width 280 height 37
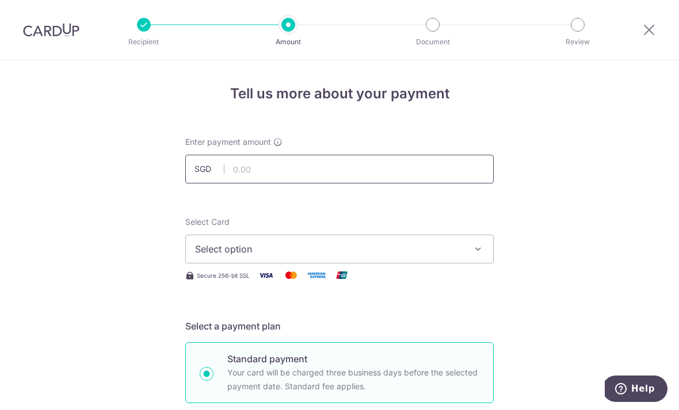
click at [237, 177] on input "text" at bounding box center [339, 169] width 309 height 29
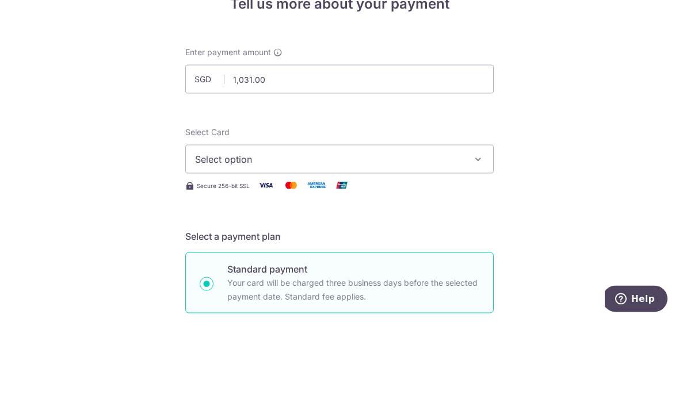
scroll to position [39, 0]
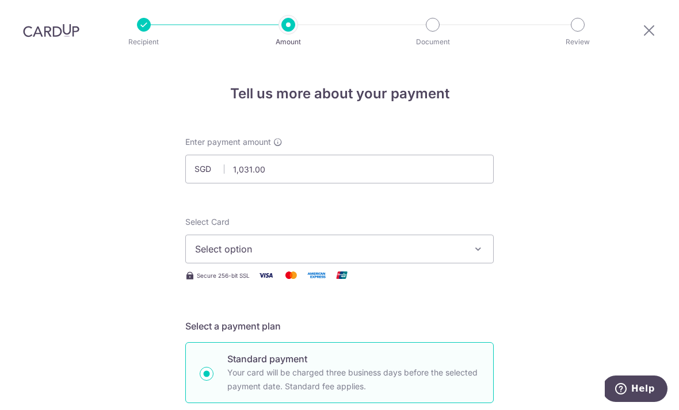
click at [203, 242] on span "Select option" at bounding box center [329, 249] width 268 height 14
type input "1,031.00"
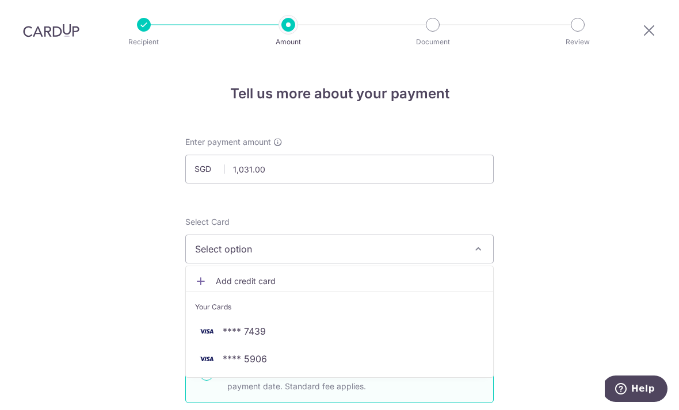
click at [238, 352] on span "**** 5906" at bounding box center [245, 359] width 44 height 14
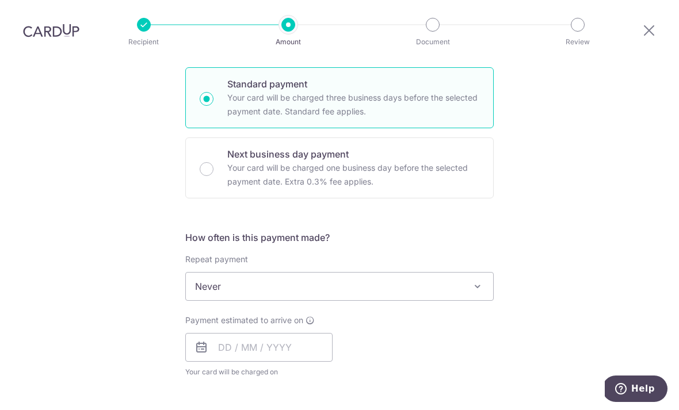
scroll to position [287, 0]
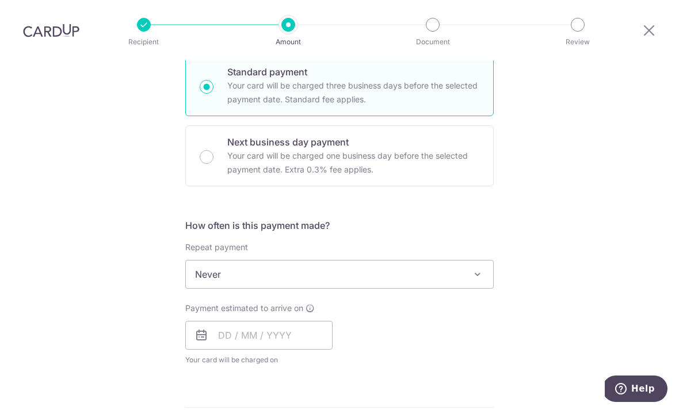
click at [237, 261] on span "Never" at bounding box center [339, 275] width 307 height 28
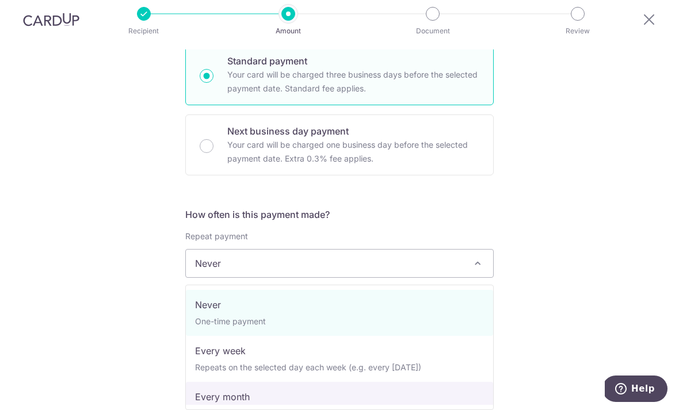
select select "3"
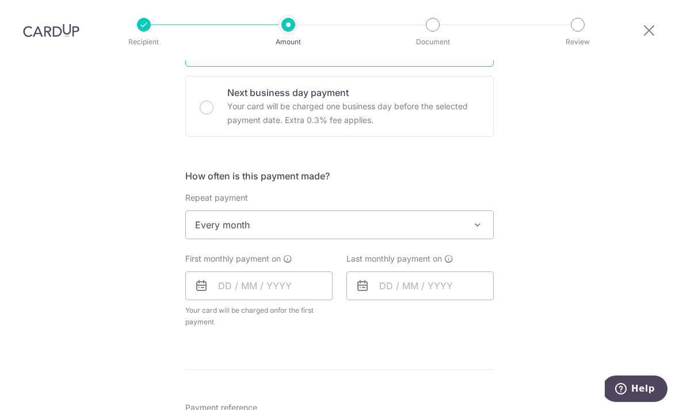
scroll to position [337, 0]
click at [222, 271] on input "text" at bounding box center [258, 285] width 147 height 29
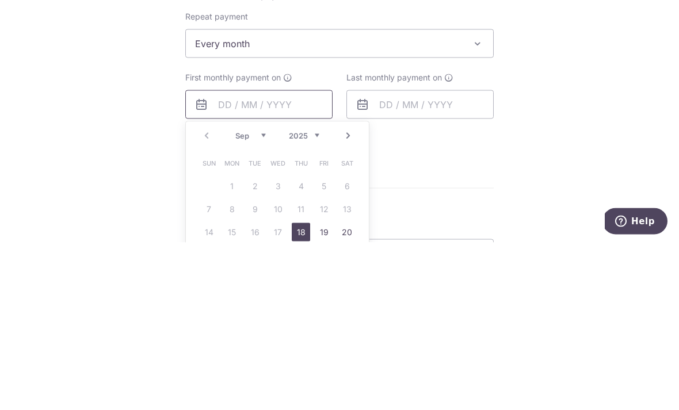
scroll to position [355, 0]
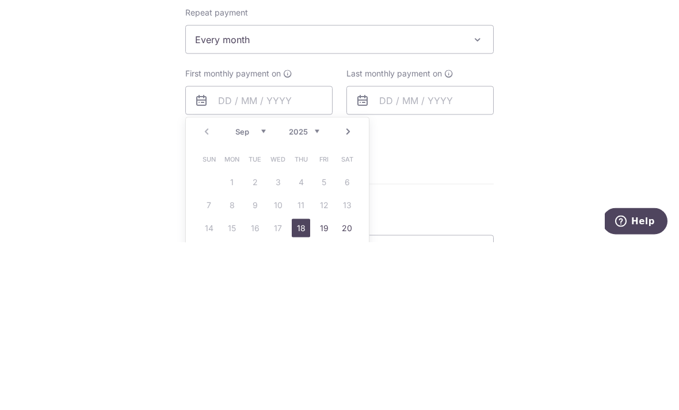
click at [254, 295] on select "Sep Oct Nov Dec" at bounding box center [250, 299] width 31 height 9
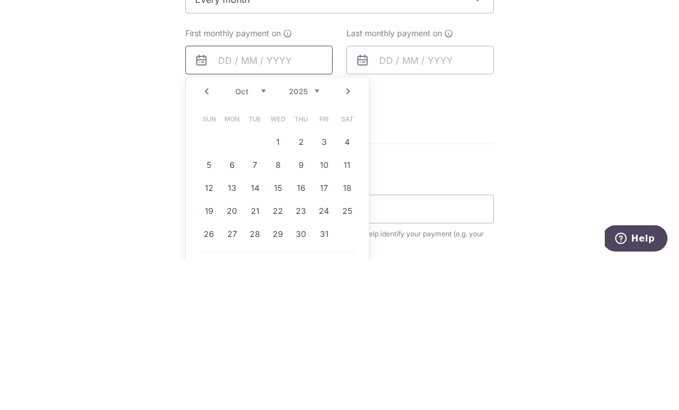
scroll to position [413, 0]
click at [299, 305] on link "9" at bounding box center [301, 314] width 18 height 18
type input "[DATE]"
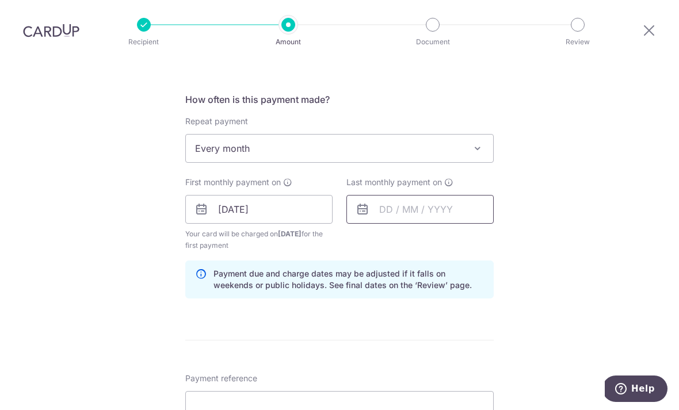
click at [394, 195] on input "text" at bounding box center [420, 209] width 147 height 29
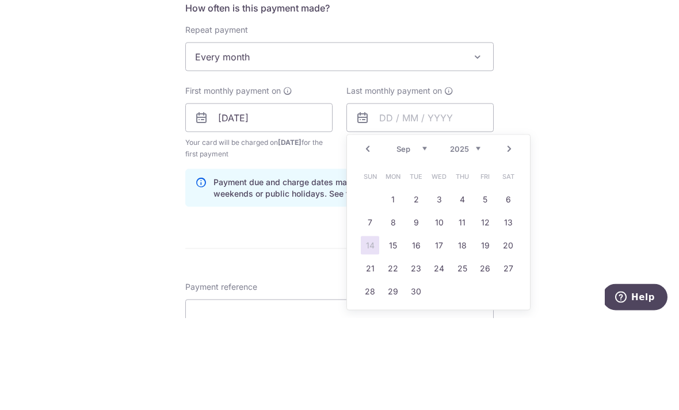
click at [409, 236] on select "Jan Feb Mar Apr May Jun Jul Aug Sep Oct Nov Dec" at bounding box center [412, 240] width 31 height 9
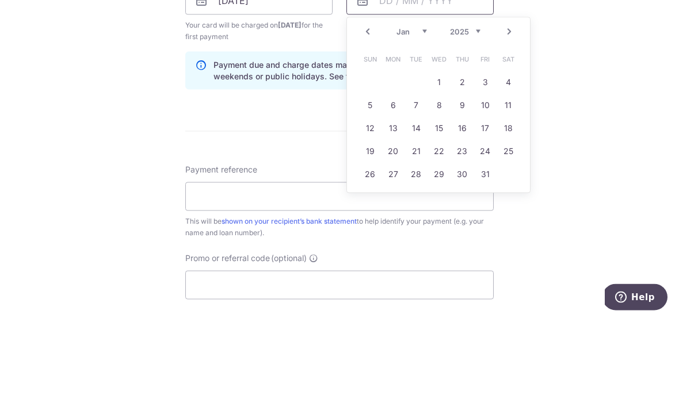
scroll to position [532, 0]
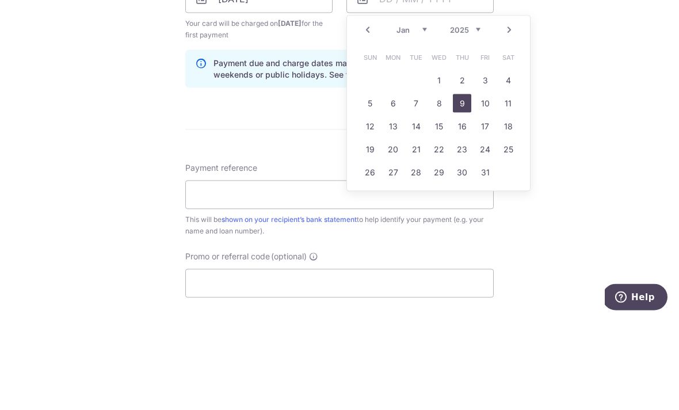
click at [458, 186] on link "9" at bounding box center [462, 195] width 18 height 18
type input "09/01/2025"
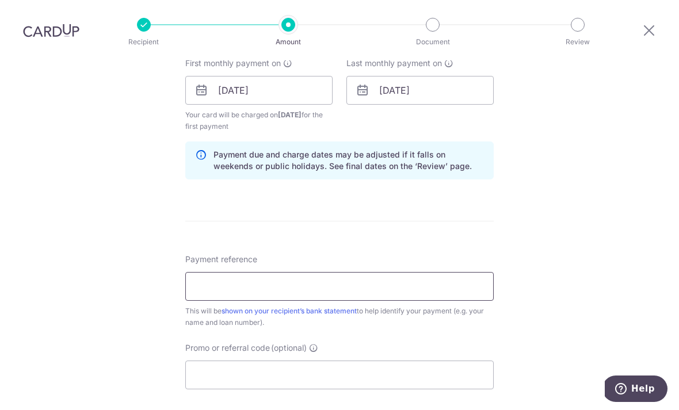
click at [219, 272] on input "Payment reference" at bounding box center [339, 286] width 309 height 29
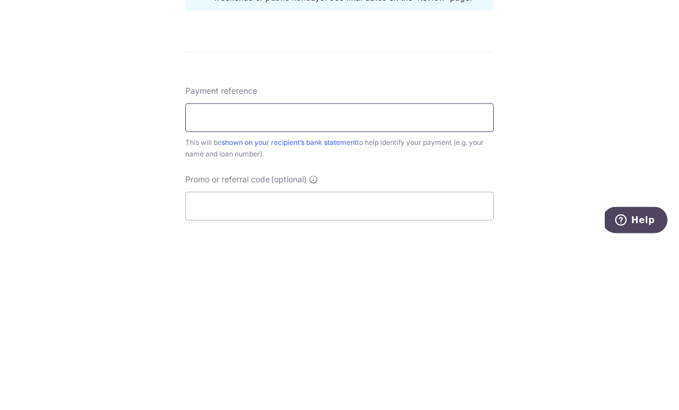
click at [342, 272] on input "Payment reference" at bounding box center [339, 286] width 309 height 29
paste input "SMY610D 600000332043"
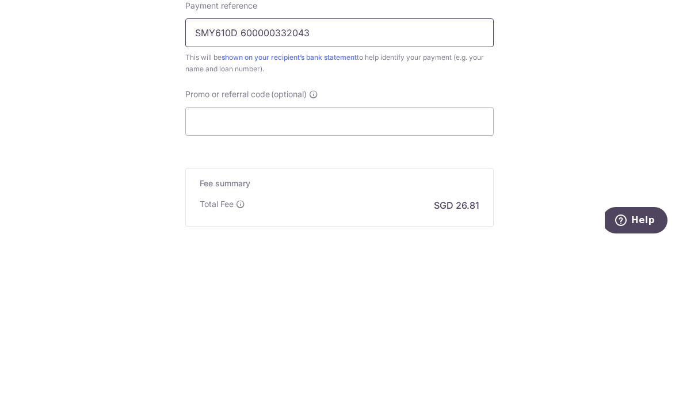
scroll to position [622, 0]
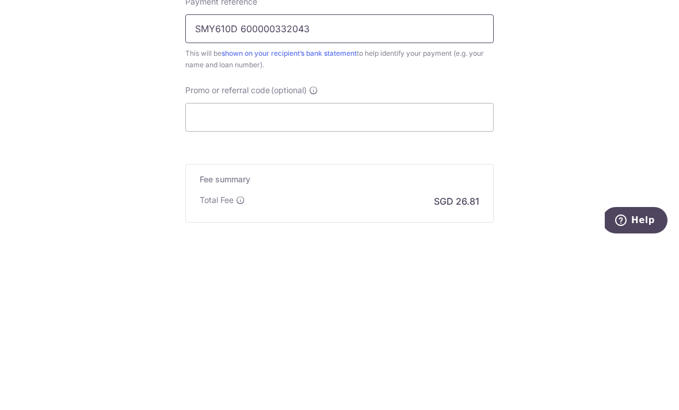
type input "SMY610D 600000332043"
click at [215, 272] on input "Promo or referral code (optional)" at bounding box center [339, 286] width 309 height 29
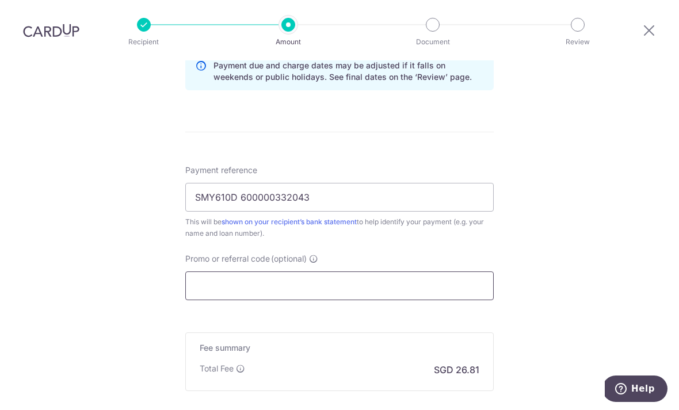
click at [359, 272] on input "Promo or referral code (optional)" at bounding box center [339, 286] width 309 height 29
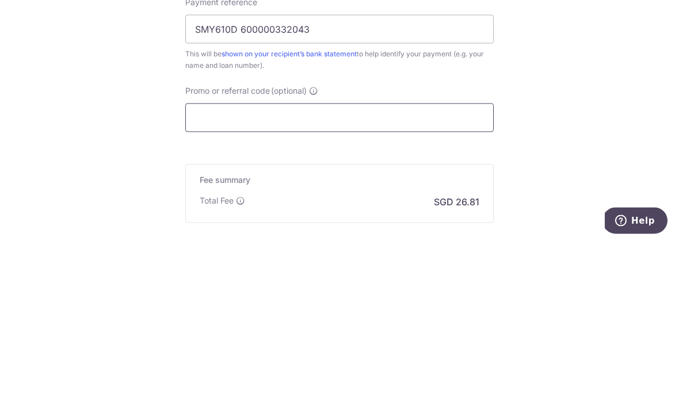
click at [451, 272] on input "Promo or referral code (optional)" at bounding box center [339, 286] width 309 height 29
paste input "REC185"
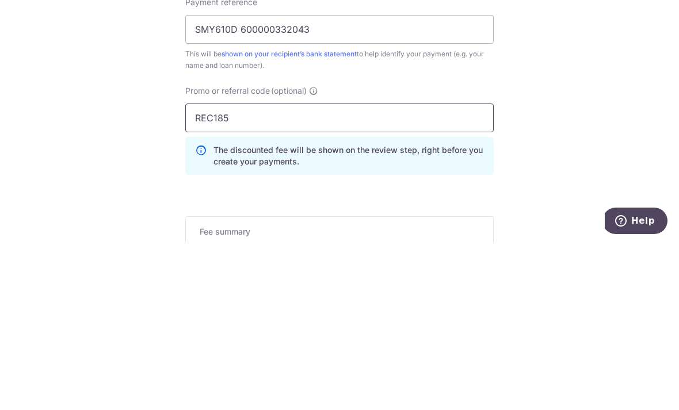
type input "REC185"
click at [600, 117] on div "Tell us more about your payment Enter payment amount SGD 1,031.00 1031.00 Selec…" at bounding box center [339, 15] width 679 height 1152
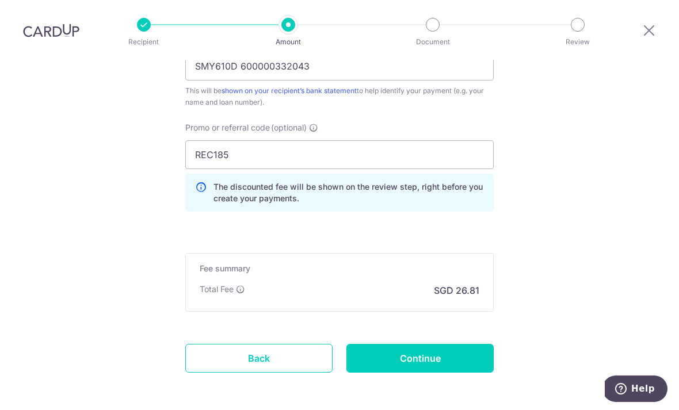
scroll to position [762, 0]
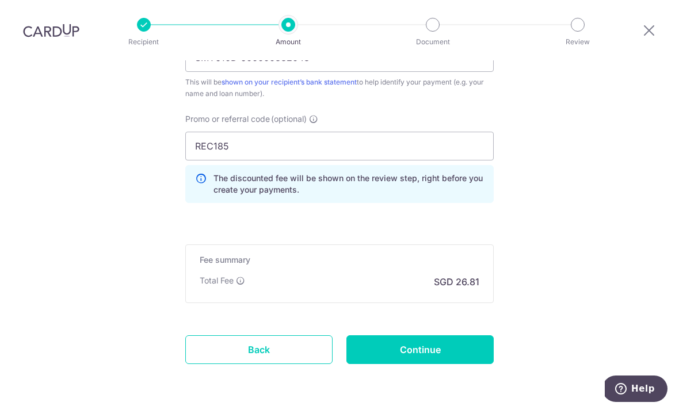
click at [440, 336] on input "Continue" at bounding box center [420, 350] width 147 height 29
type input "Create Schedule"
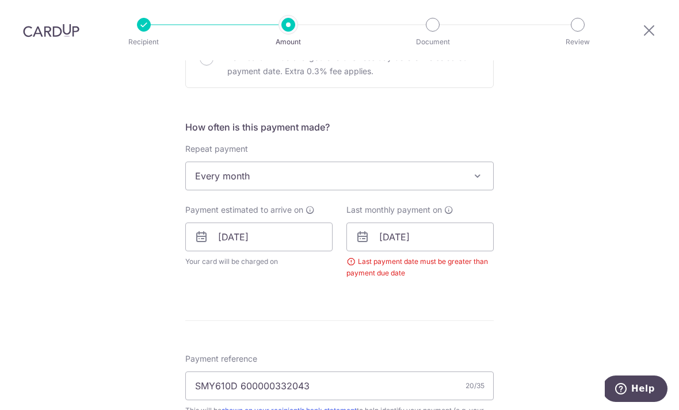
scroll to position [379, 0]
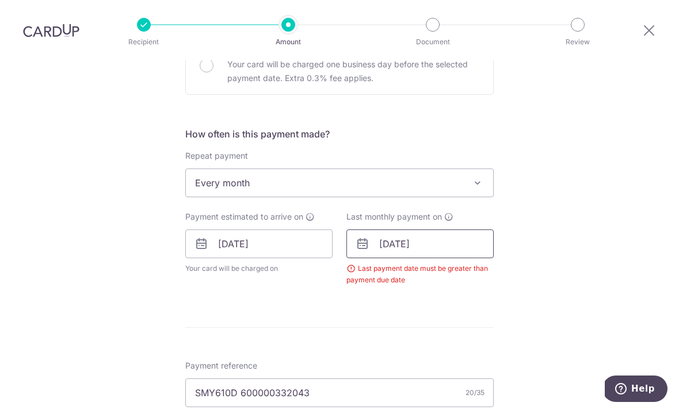
click at [408, 230] on input "[DATE]" at bounding box center [420, 244] width 147 height 29
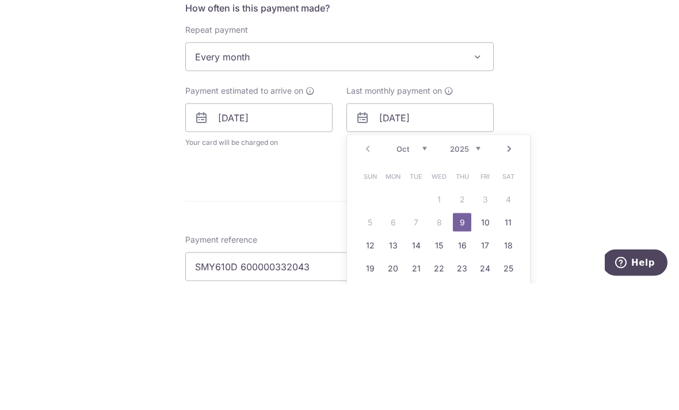
click at [512, 268] on link "Next" at bounding box center [510, 275] width 14 height 14
click at [417, 271] on select "Oct Nov Dec" at bounding box center [412, 275] width 31 height 9
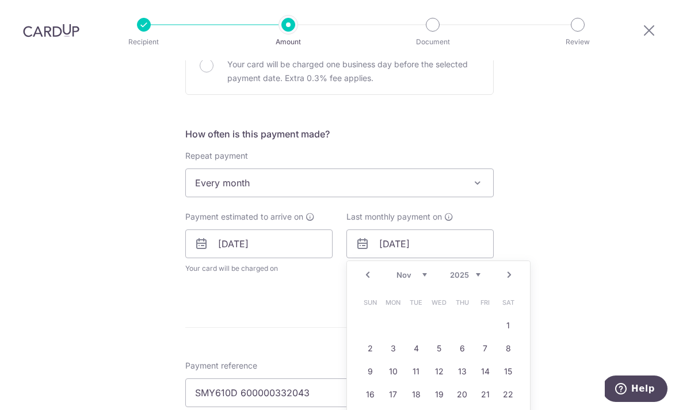
click at [468, 271] on select "2025 2026 2027 2028 2029 2030 2031 2032 2033 2034 2035" at bounding box center [465, 275] width 31 height 9
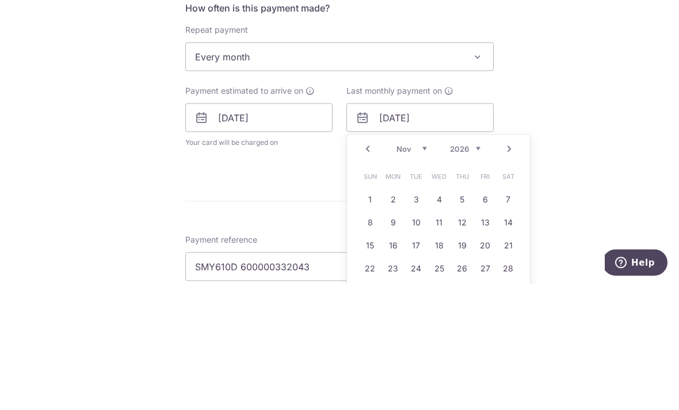
click at [416, 271] on select "Jan Feb Mar Apr May Jun [DATE] Aug Sep Oct Nov Dec" at bounding box center [412, 275] width 31 height 9
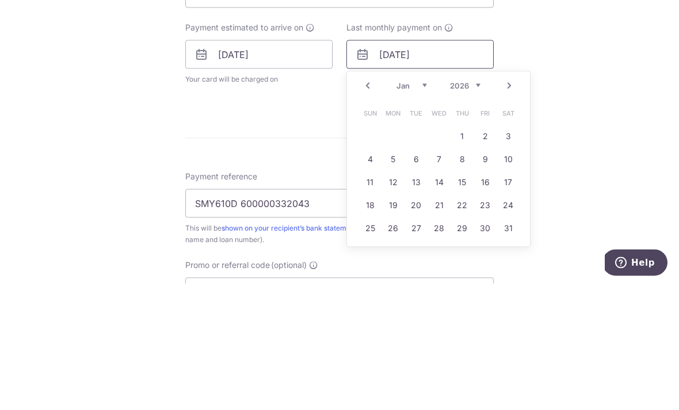
scroll to position [444, 0]
click at [486, 275] on link "9" at bounding box center [485, 284] width 18 height 18
type input "[DATE]"
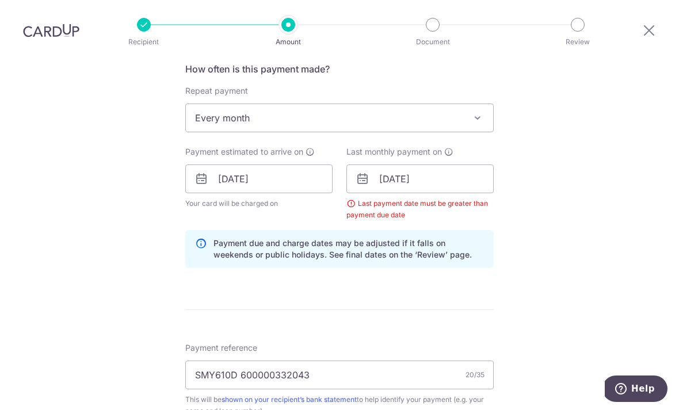
click at [514, 269] on div "Tell us more about your payment Enter payment amount SGD 1,031.00 1031.00 Selec…" at bounding box center [339, 193] width 679 height 1152
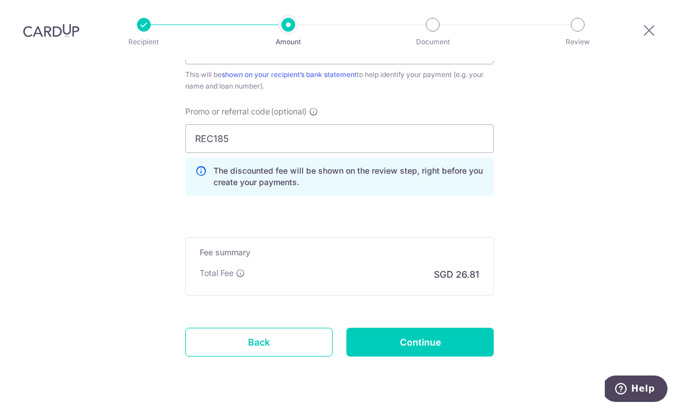
scroll to position [768, 0]
click at [441, 329] on input "Continue" at bounding box center [420, 343] width 147 height 29
type input "Create Schedule"
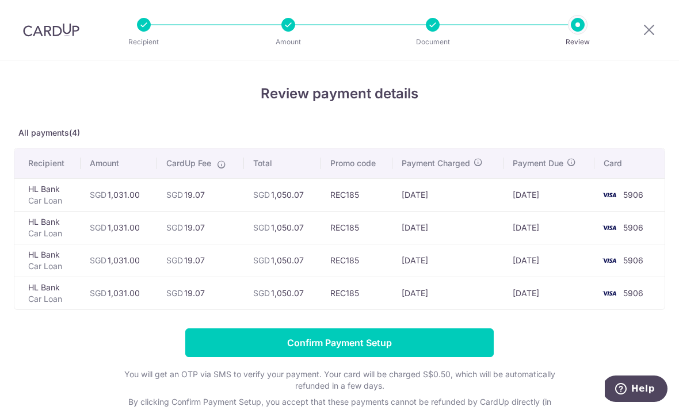
click at [393, 349] on input "Confirm Payment Setup" at bounding box center [339, 343] width 309 height 29
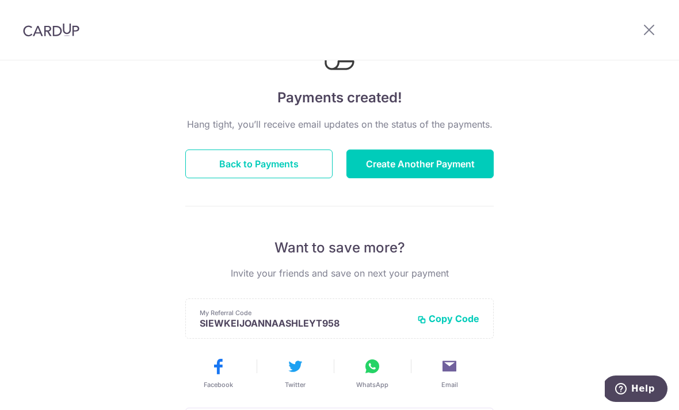
scroll to position [68, 0]
click at [283, 168] on button "Back to Payments" at bounding box center [258, 163] width 147 height 29
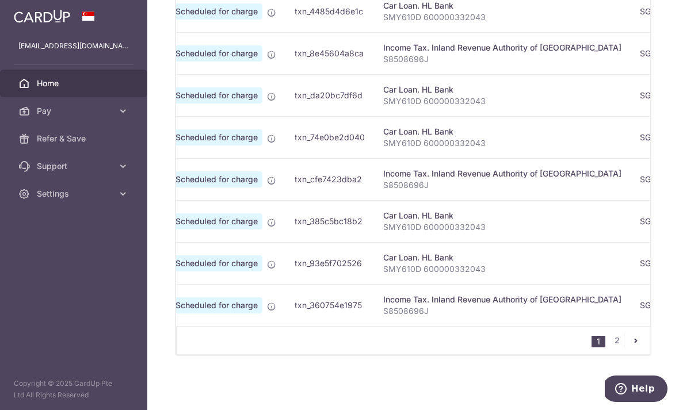
scroll to position [488, 0]
click at [621, 355] on nav "1 2" at bounding box center [621, 341] width 58 height 28
click at [543, 402] on div "× Pause Schedule Pause all future payments in this series Pause just this one p…" at bounding box center [413, 205] width 532 height 410
click at [613, 377] on button "Help" at bounding box center [635, 389] width 65 height 26
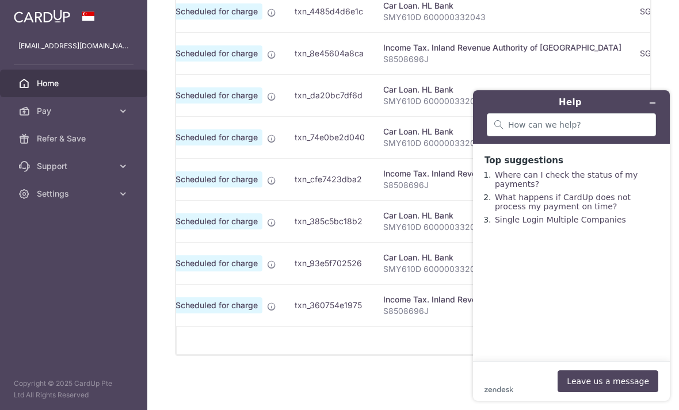
click at [655, 100] on icon "Minimise widget" at bounding box center [653, 103] width 8 height 8
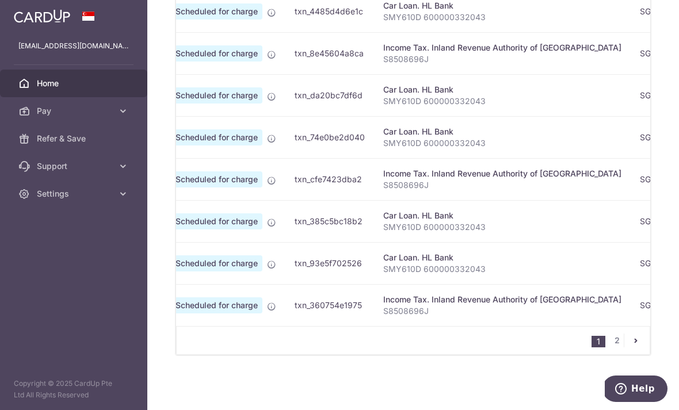
click at [639, 392] on span "Help" at bounding box center [643, 389] width 24 height 10
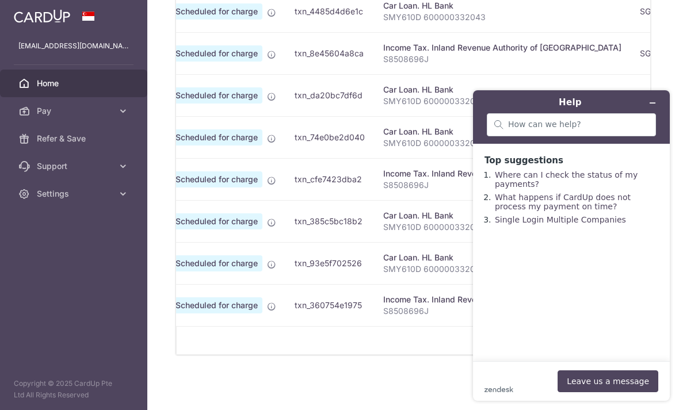
click at [659, 102] on button "Minimise widget" at bounding box center [653, 103] width 18 height 16
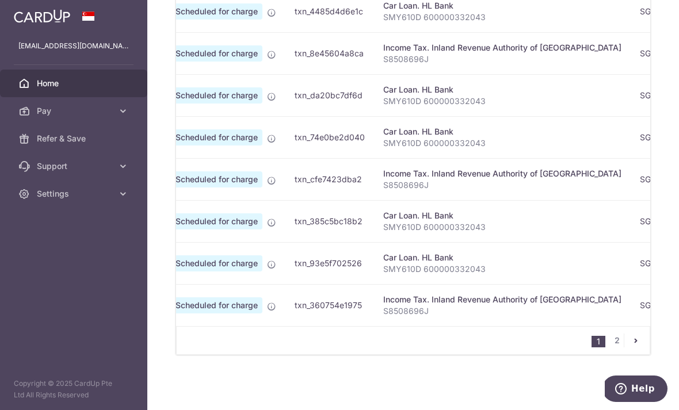
click at [632, 377] on button "Help" at bounding box center [635, 389] width 65 height 26
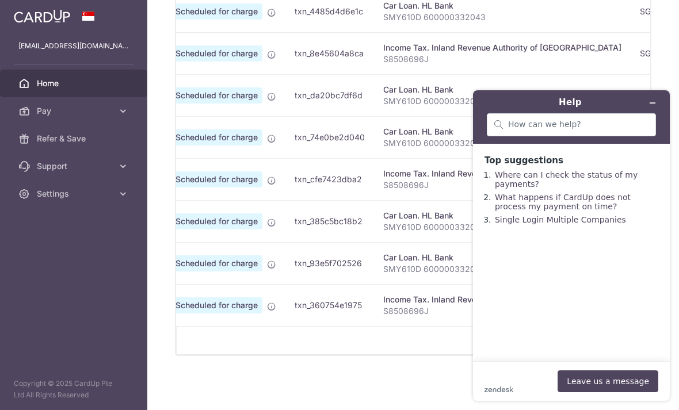
click at [657, 102] on button "Minimise widget" at bounding box center [653, 103] width 18 height 16
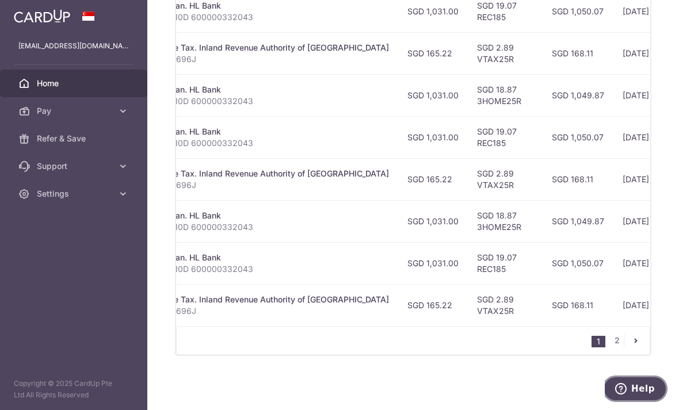
scroll to position [0, 267]
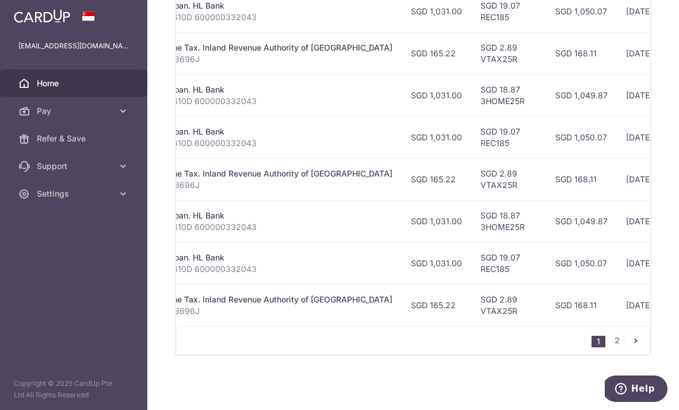
click at [614, 348] on link "2" at bounding box center [617, 341] width 14 height 14
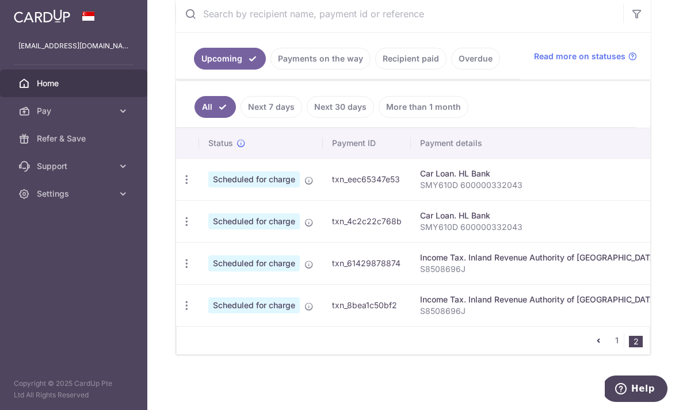
scroll to position [235, 0]
click at [181, 186] on icon "button" at bounding box center [187, 180] width 12 height 12
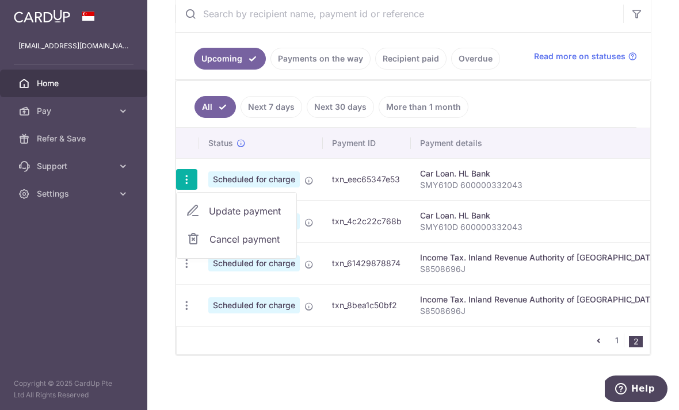
click at [177, 254] on link "Cancel payment" at bounding box center [237, 239] width 120 height 29
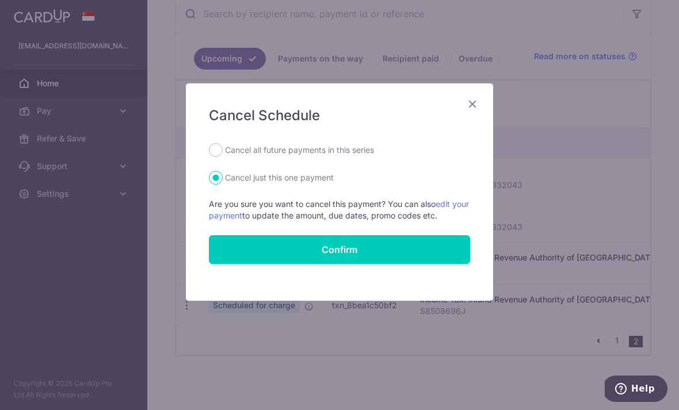
click at [372, 255] on button "Confirm" at bounding box center [339, 249] width 261 height 29
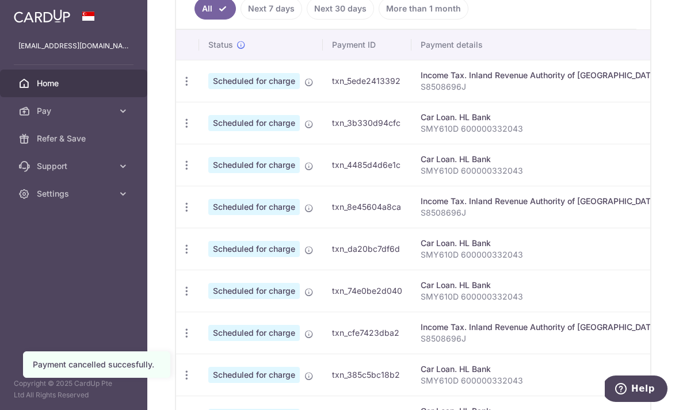
scroll to position [368, 0]
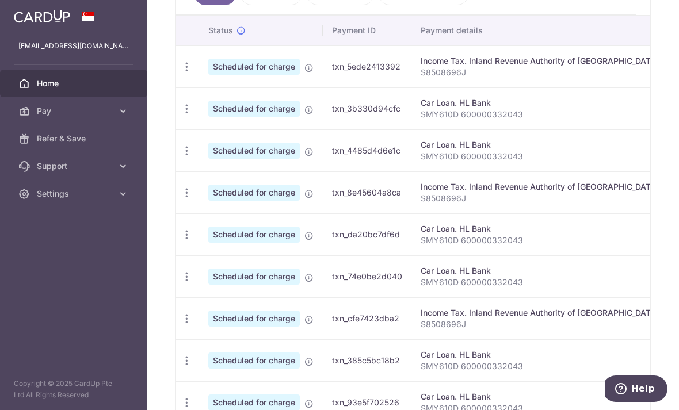
click at [181, 157] on icon "button" at bounding box center [187, 151] width 12 height 12
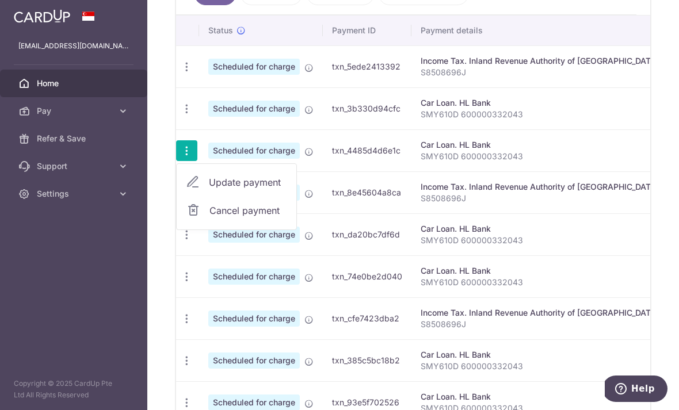
click at [177, 225] on link "Cancel payment" at bounding box center [237, 210] width 120 height 29
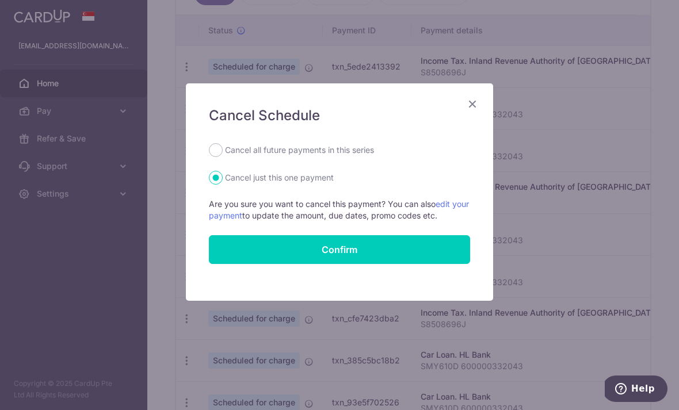
click at [364, 253] on button "Confirm" at bounding box center [339, 249] width 261 height 29
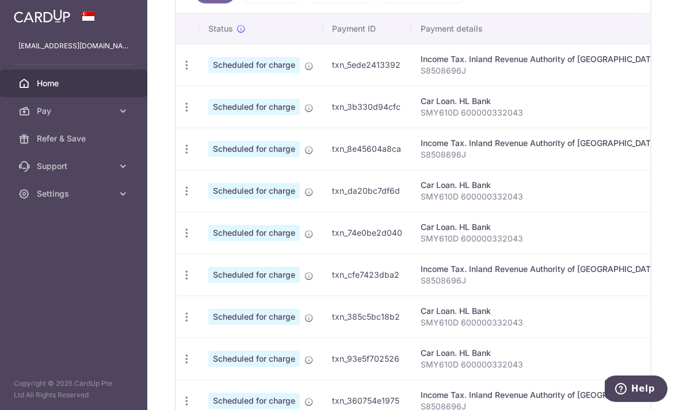
click at [181, 239] on icon "button" at bounding box center [187, 233] width 12 height 12
click at [177, 307] on link "Cancel payment" at bounding box center [237, 293] width 120 height 29
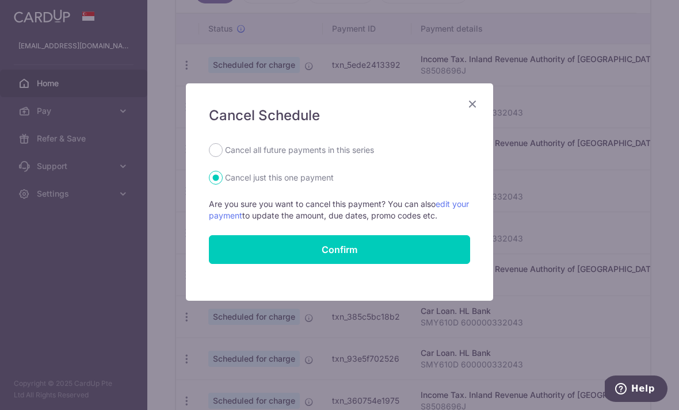
click at [364, 260] on button "Confirm" at bounding box center [339, 249] width 261 height 29
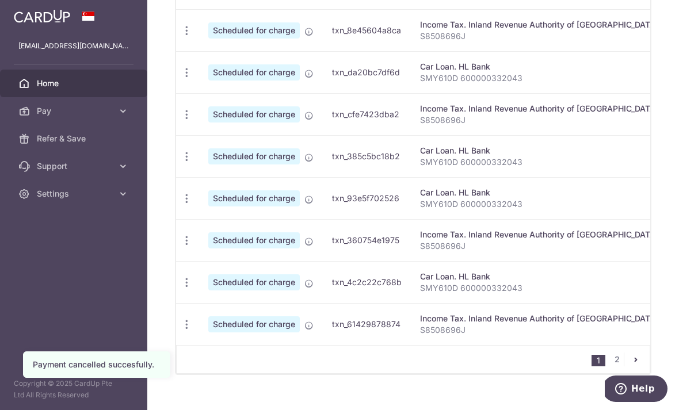
scroll to position [488, 0]
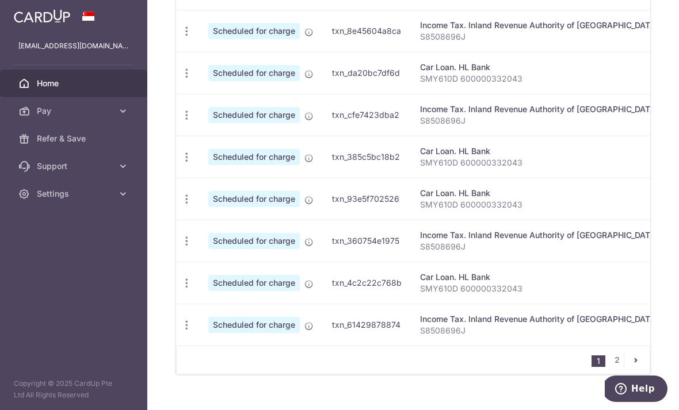
click at [181, 206] on icon "button" at bounding box center [187, 199] width 12 height 12
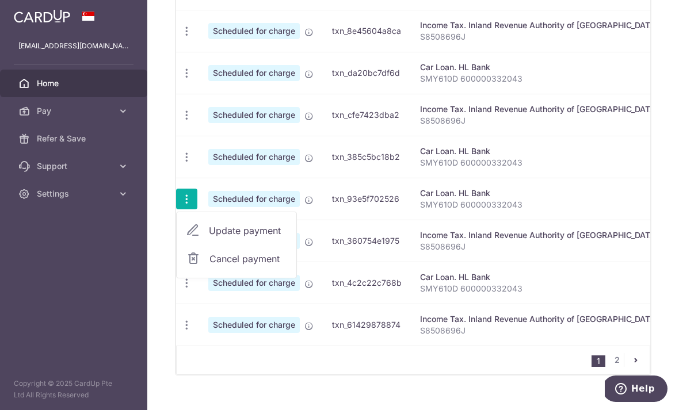
click at [210, 266] on span "Cancel payment" at bounding box center [248, 259] width 77 height 14
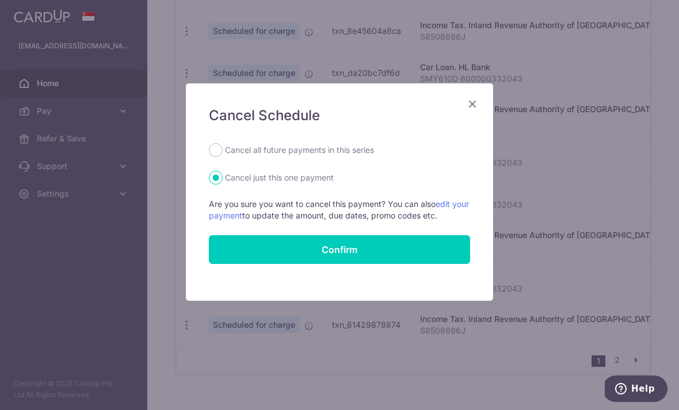
click at [377, 257] on button "Confirm" at bounding box center [339, 249] width 261 height 29
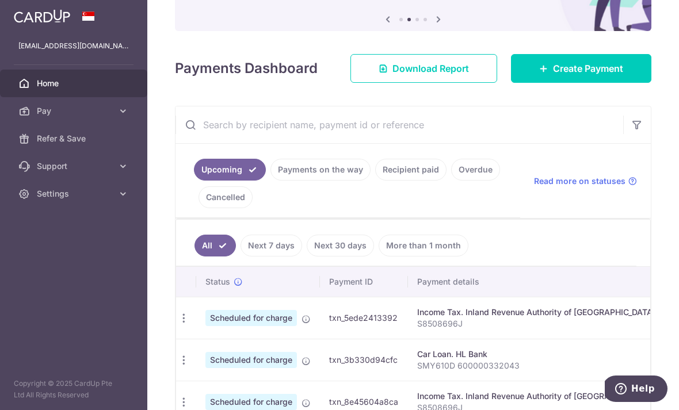
scroll to position [119, 0]
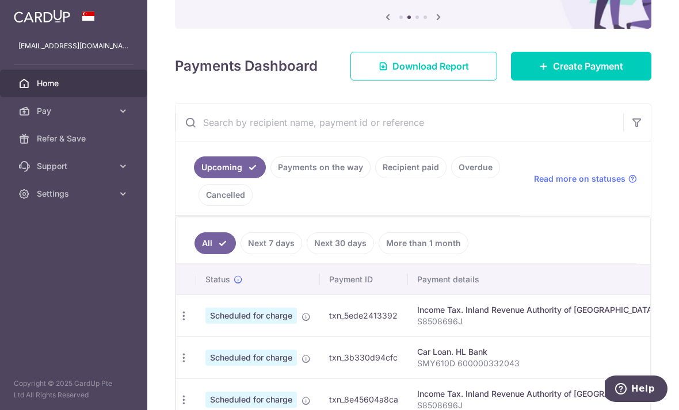
click at [560, 73] on span "Create Payment" at bounding box center [588, 66] width 70 height 14
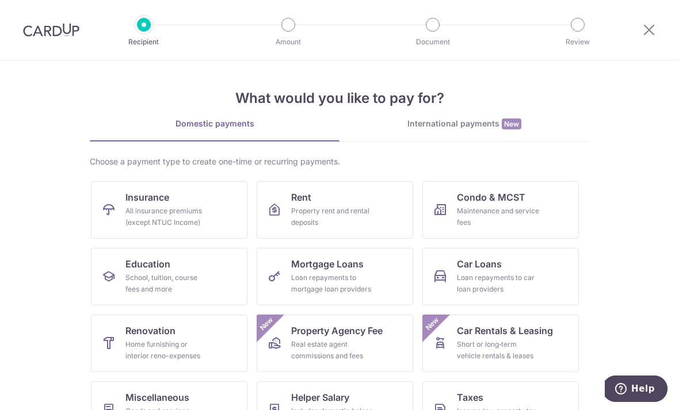
click at [204, 216] on div "All insurance premiums (except NTUC Income)" at bounding box center [166, 217] width 83 height 23
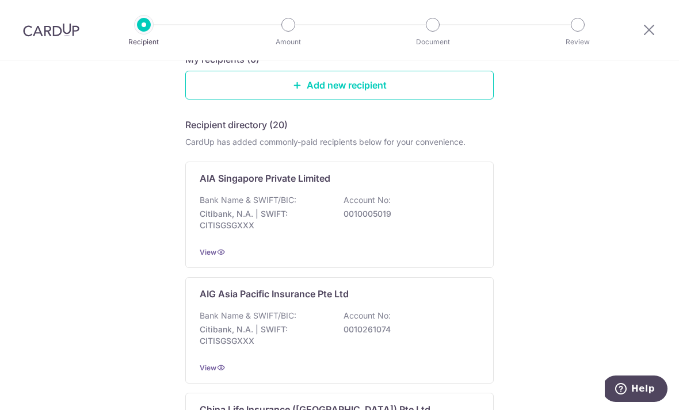
scroll to position [139, 0]
click at [305, 250] on div "AIA Singapore Private Limited Bank Name & SWIFT/BIC: Citibank, N.A. | SWIFT: CI…" at bounding box center [339, 214] width 309 height 106
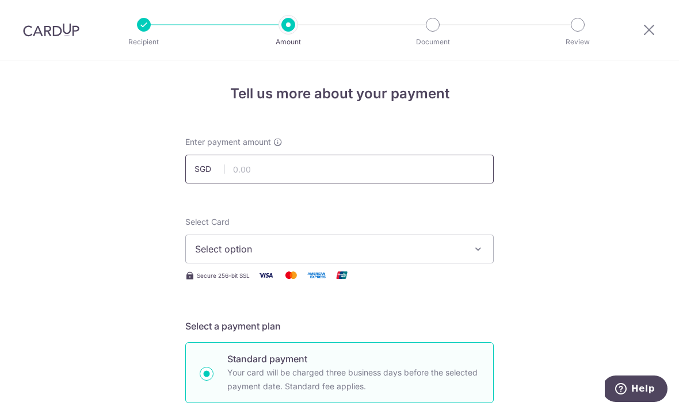
click at [323, 181] on input "text" at bounding box center [339, 169] width 309 height 29
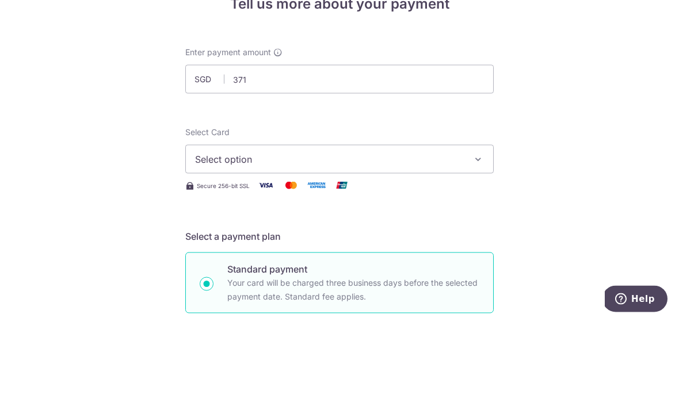
type input "371.00"
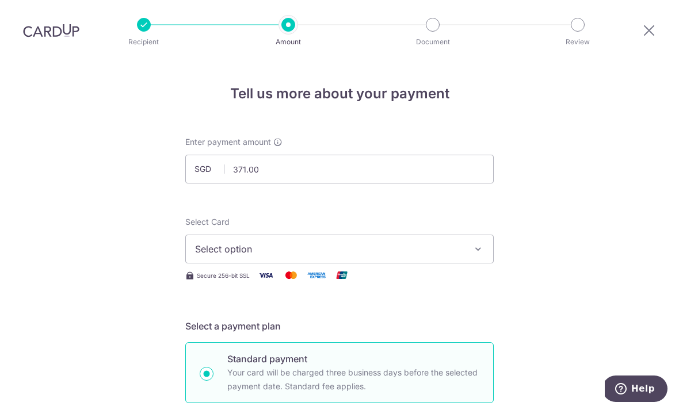
click at [440, 235] on button "Select option" at bounding box center [339, 249] width 309 height 29
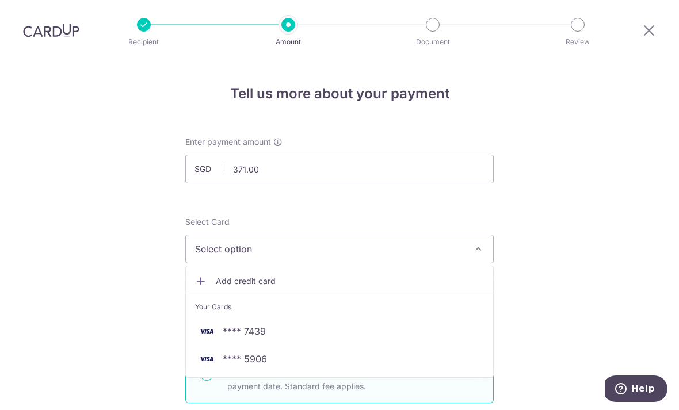
click at [373, 352] on span "**** 5906" at bounding box center [339, 359] width 289 height 14
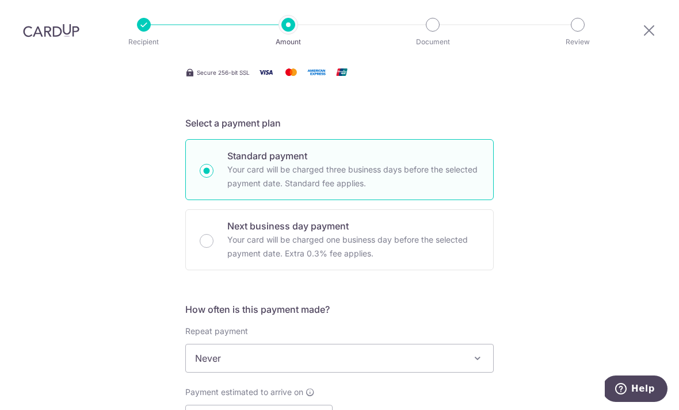
scroll to position [210, 0]
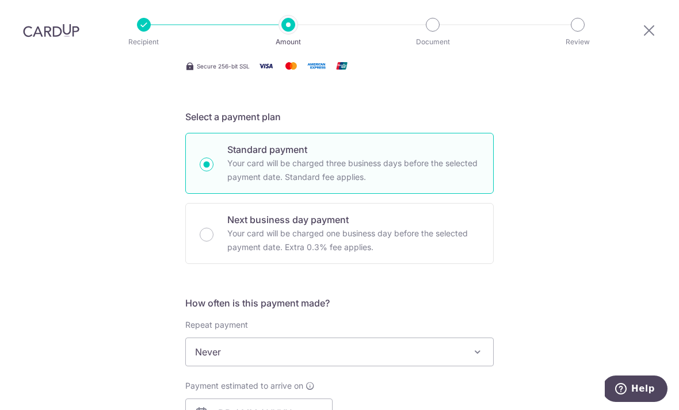
click at [442, 227] on p "Your card will be charged one business day before the selected payment date. Ex…" at bounding box center [353, 241] width 252 height 28
click at [214, 228] on input "Next business day payment Your card will be charged one business day before the…" at bounding box center [207, 235] width 14 height 14
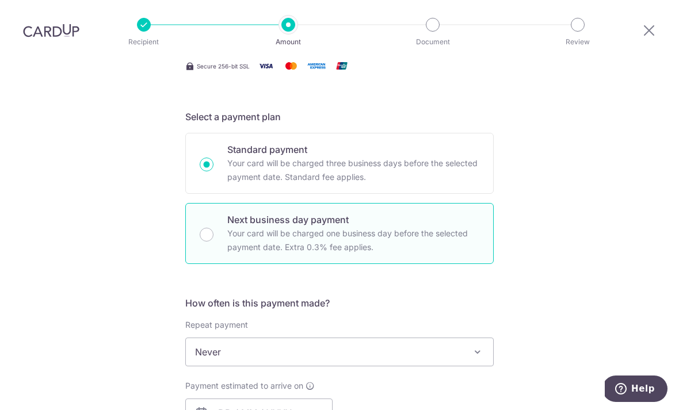
radio input "false"
radio input "true"
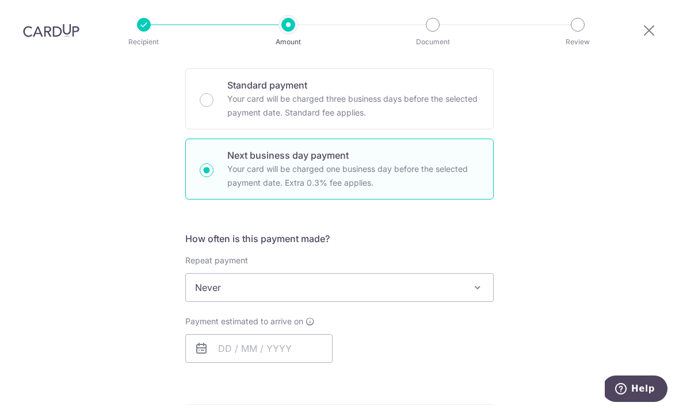
click at [432, 92] on p "Your card will be charged three business days before the selected payment date.…" at bounding box center [353, 106] width 252 height 28
click at [214, 93] on input "Standard payment Your card will be charged three business days before the selec…" at bounding box center [207, 100] width 14 height 14
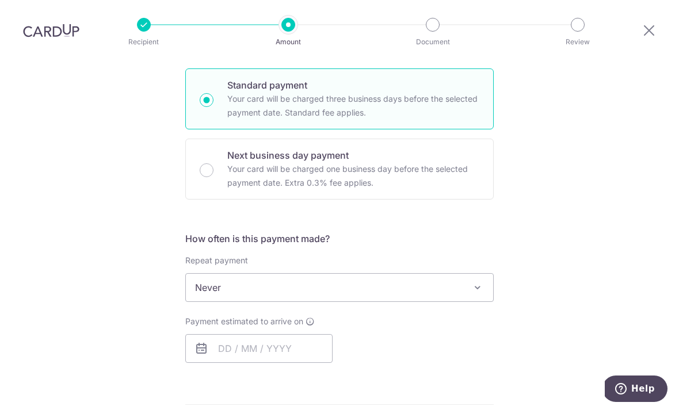
click at [204, 93] on input "Standard payment Your card will be charged three business days before the selec…" at bounding box center [207, 100] width 14 height 14
radio input "true"
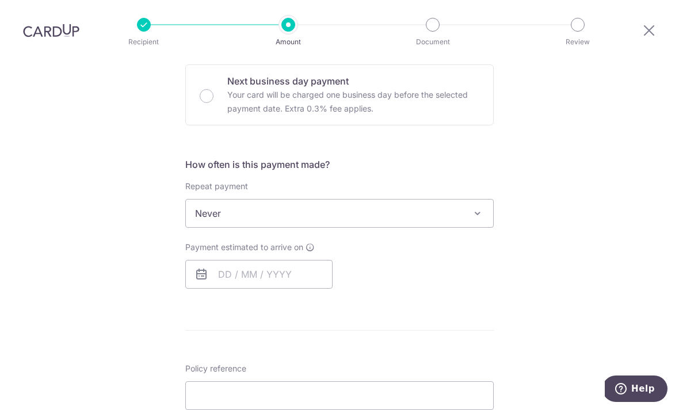
scroll to position [350, 0]
click at [472, 198] on span "Never" at bounding box center [339, 212] width 307 height 28
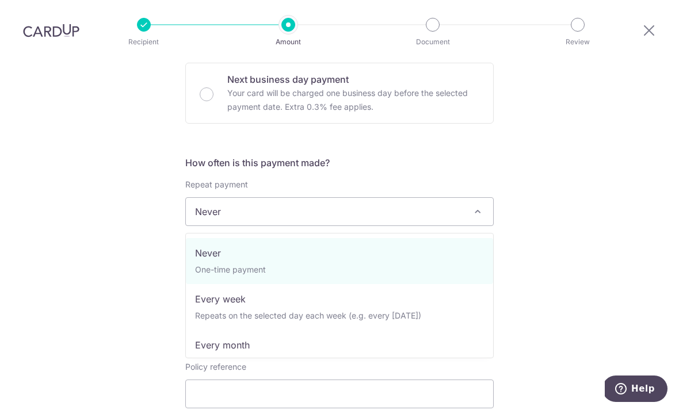
click at [562, 245] on div "Tell us more about your payment Enter payment amount SGD 371.00 371.00 Select C…" at bounding box center [339, 222] width 679 height 1025
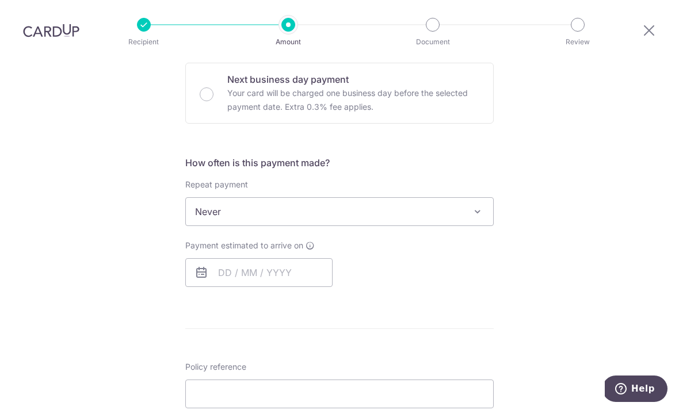
scroll to position [409, 0]
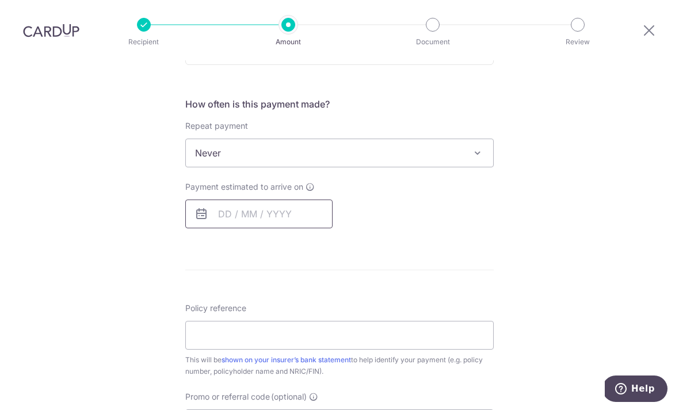
click at [234, 200] on input "text" at bounding box center [258, 214] width 147 height 29
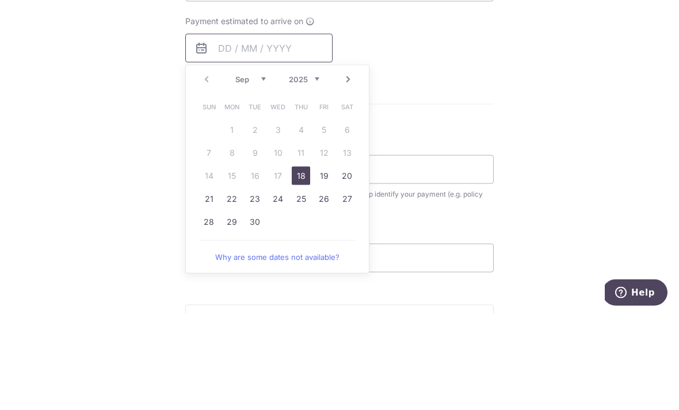
scroll to position [492, 0]
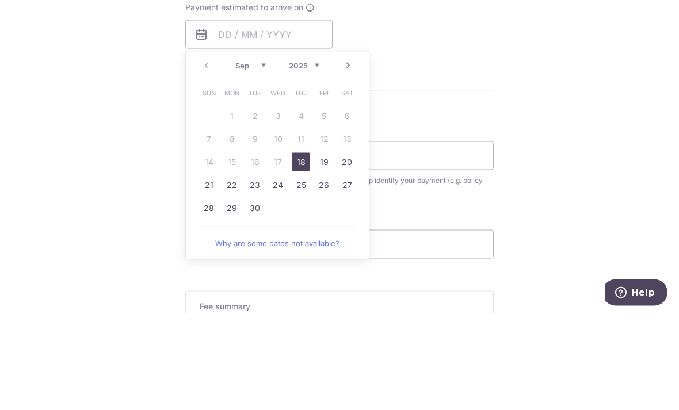
click at [296, 249] on link "18" at bounding box center [301, 258] width 18 height 18
type input "18/09/2025"
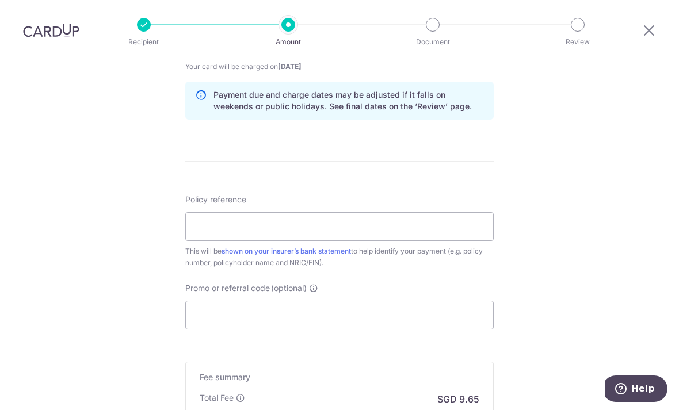
scroll to position [580, 0]
click at [420, 213] on input "Policy reference" at bounding box center [339, 227] width 309 height 29
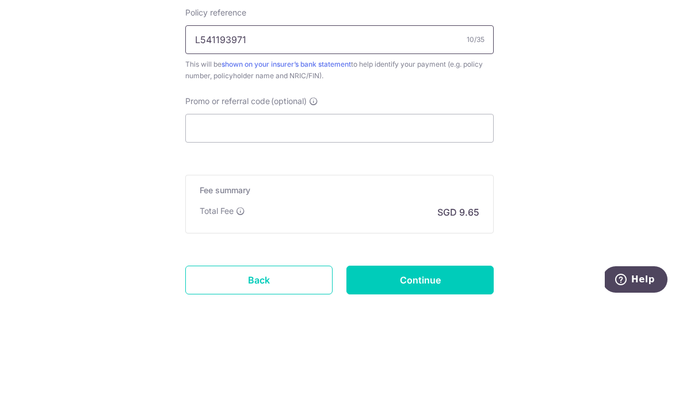
scroll to position [659, 0]
type input "L541193971"
click at [347, 223] on input "Promo or referral code (optional)" at bounding box center [339, 237] width 309 height 29
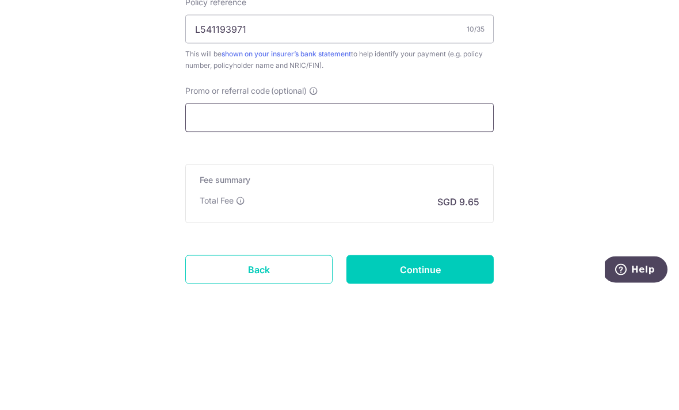
type input "O"
click at [401, 223] on input "Promo or referral code (optional)" at bounding box center [339, 237] width 309 height 29
paste input "OFF225"
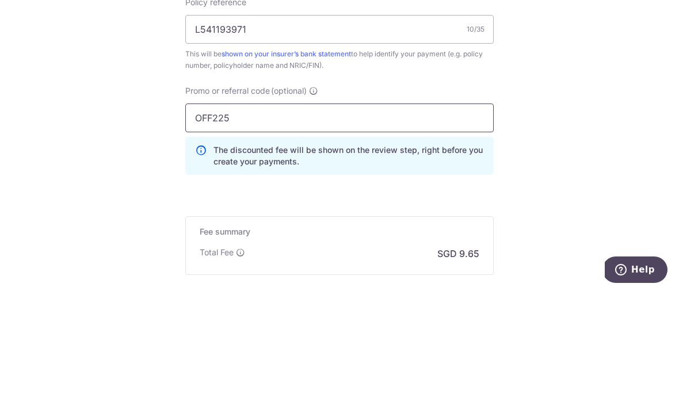
type input "OFF225"
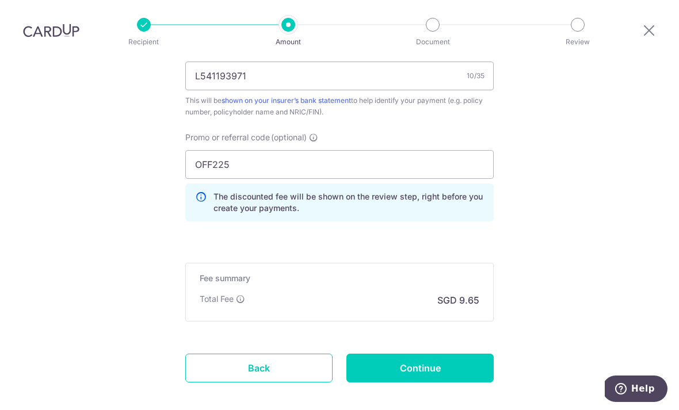
scroll to position [732, 0]
click at [448, 354] on input "Continue" at bounding box center [420, 368] width 147 height 29
type input "Create Schedule"
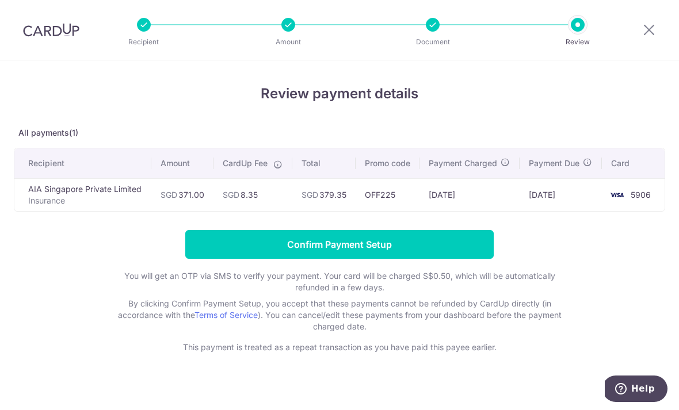
click at [359, 258] on input "Confirm Payment Setup" at bounding box center [339, 244] width 309 height 29
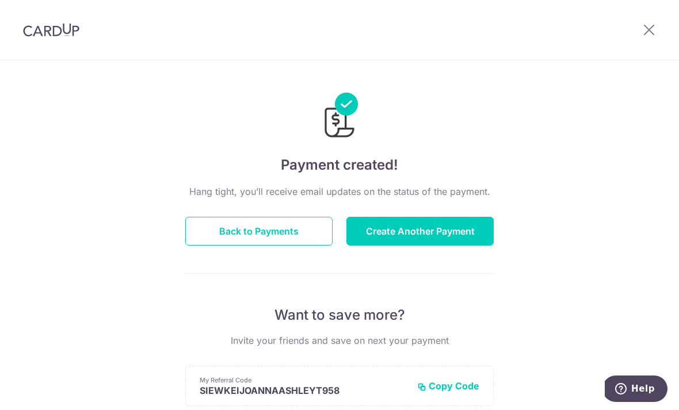
click at [260, 235] on button "Back to Payments" at bounding box center [258, 231] width 147 height 29
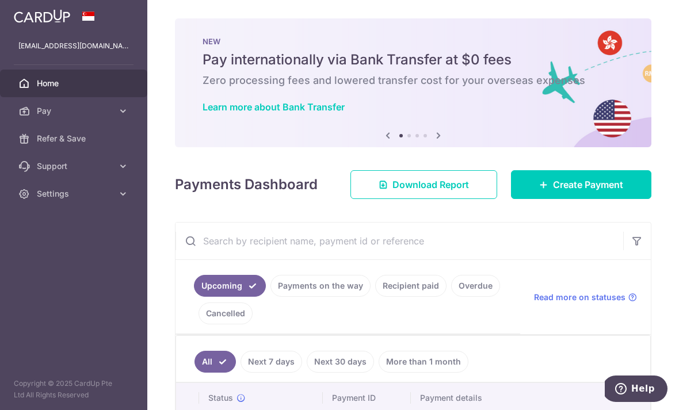
click at [584, 192] on span "Create Payment" at bounding box center [588, 185] width 70 height 14
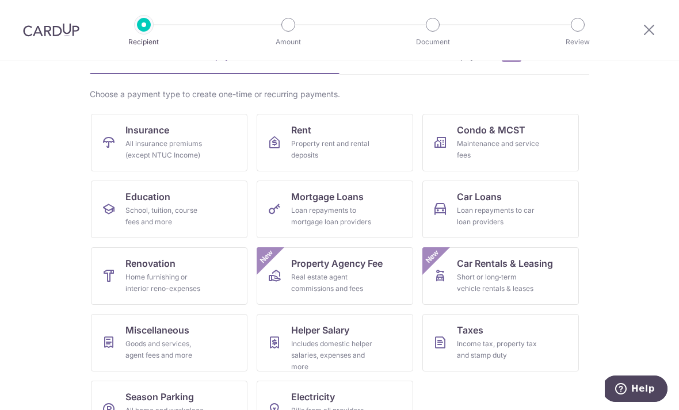
scroll to position [66, 0]
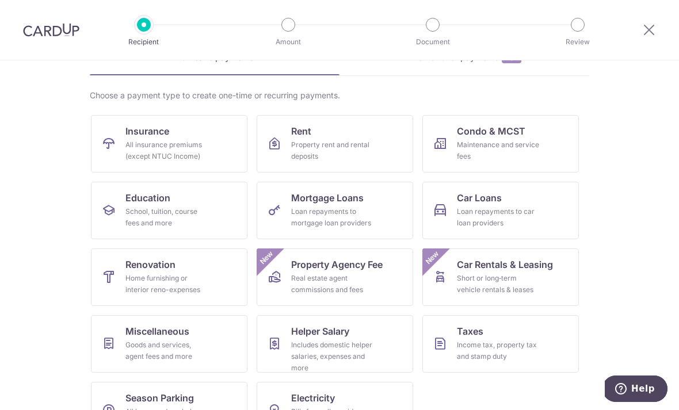
click at [223, 401] on link "Season Parking All home and workplace parking (except for HDB)" at bounding box center [169, 411] width 157 height 58
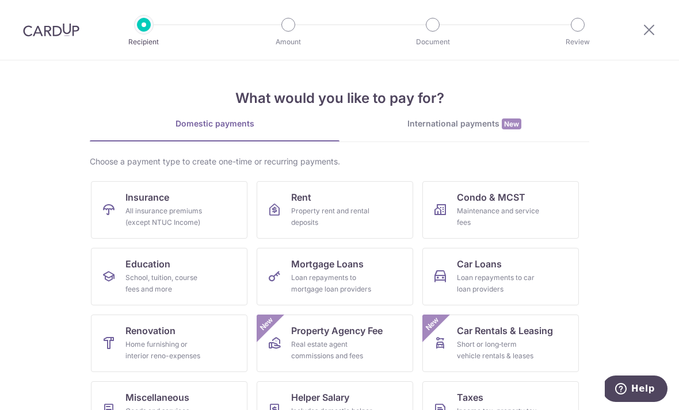
click at [348, 288] on div "Loan repayments to mortgage loan providers" at bounding box center [332, 283] width 83 height 23
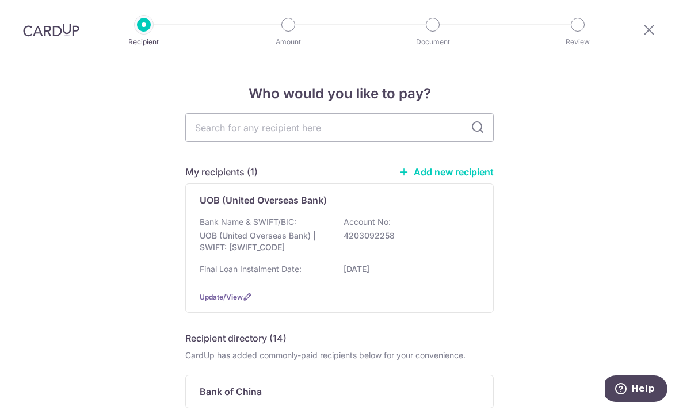
click at [425, 132] on input "text" at bounding box center [339, 127] width 309 height 29
type input "Job"
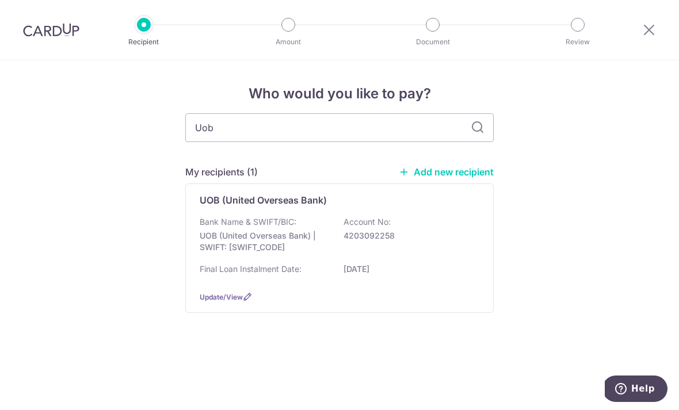
click at [363, 250] on div "Bank Name & SWIFT/BIC: UOB (United Overseas Bank) | SWIFT: [SWIFT_CODE] Account…" at bounding box center [340, 237] width 280 height 43
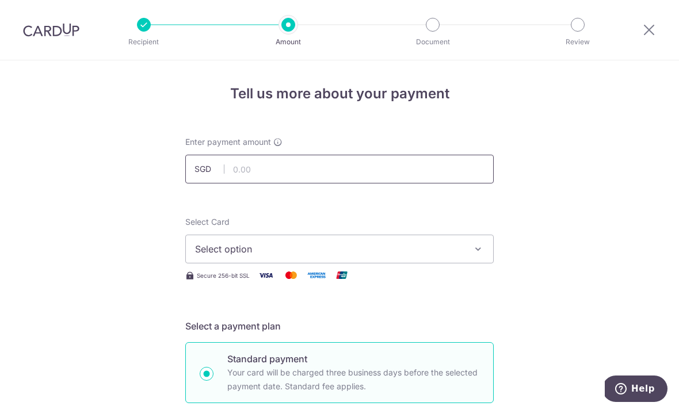
click at [444, 182] on input "text" at bounding box center [339, 169] width 309 height 29
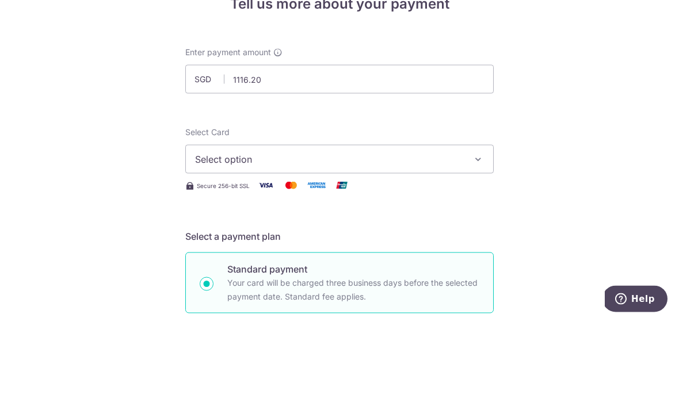
type input "1,116.20"
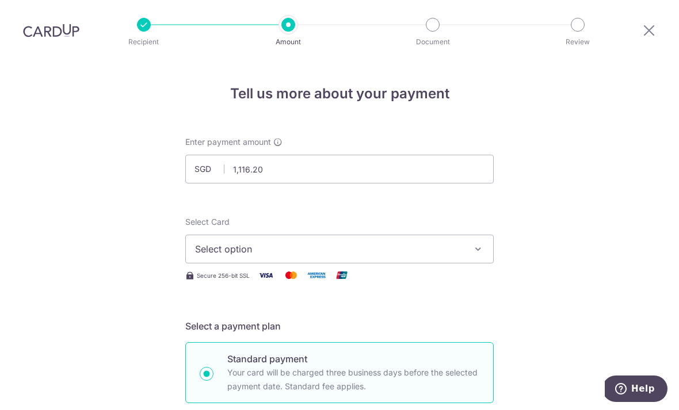
click at [461, 242] on span "Select option" at bounding box center [329, 249] width 268 height 14
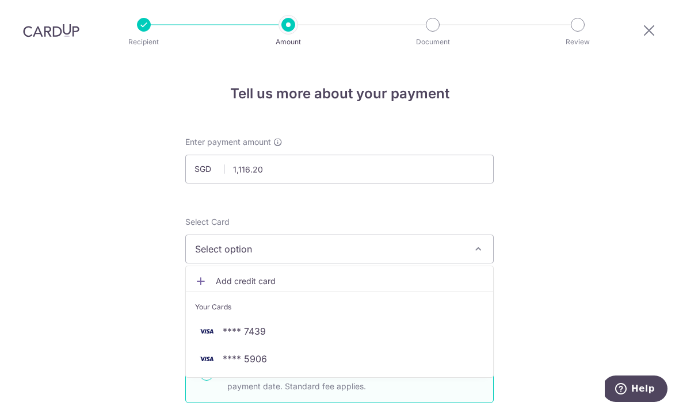
click at [397, 352] on span "**** 5906" at bounding box center [339, 359] width 289 height 14
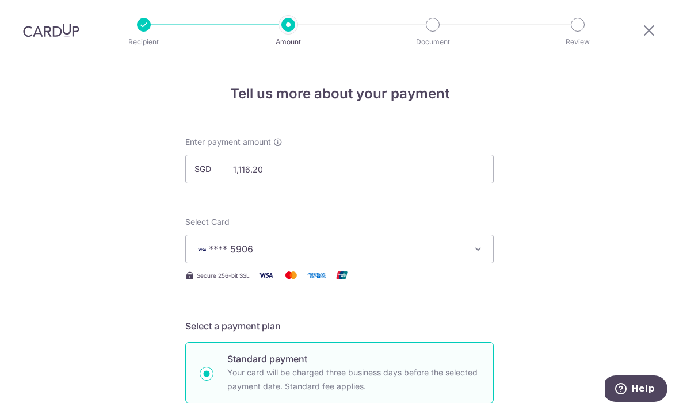
type input "[DATE]"
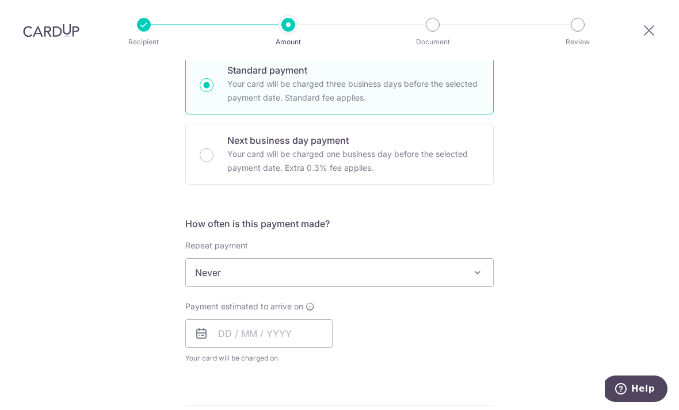
scroll to position [307, 0]
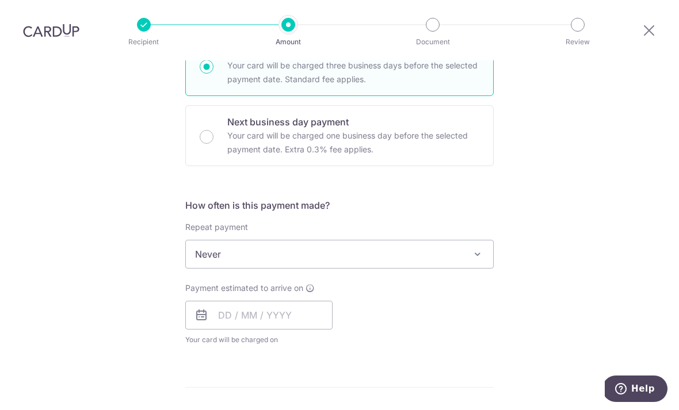
click at [475, 241] on span "Never" at bounding box center [339, 255] width 307 height 28
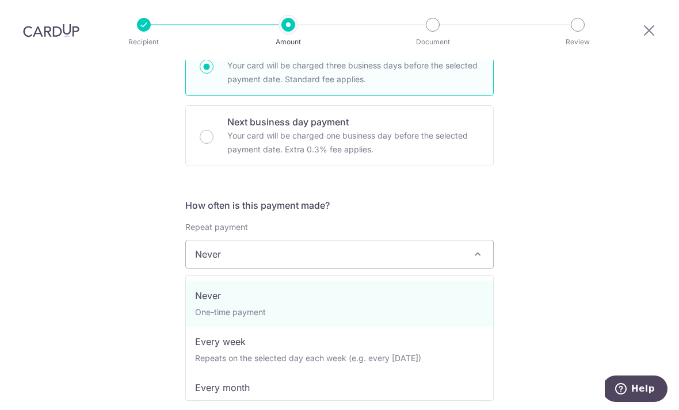
select select "3"
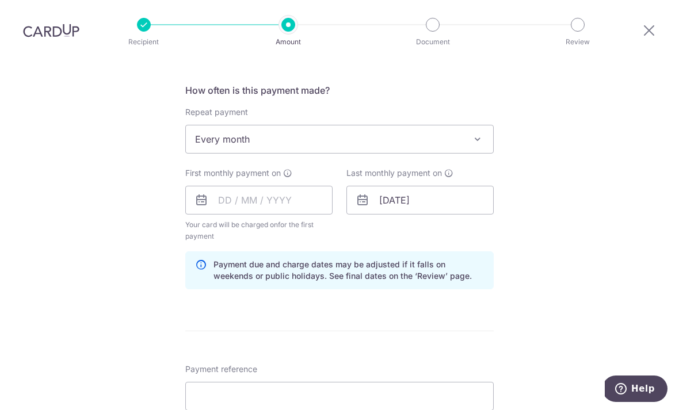
scroll to position [425, 0]
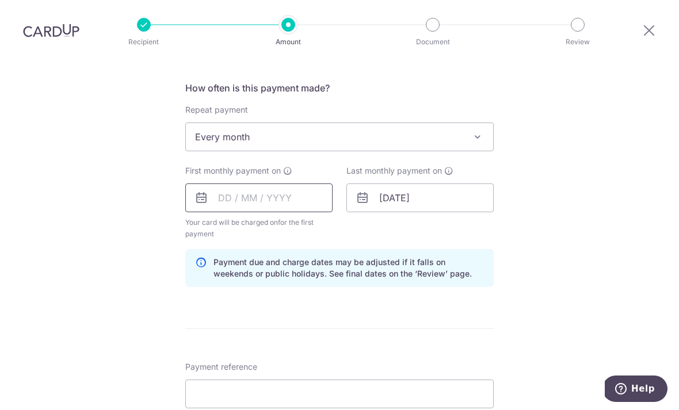
click at [212, 184] on input "text" at bounding box center [258, 198] width 147 height 29
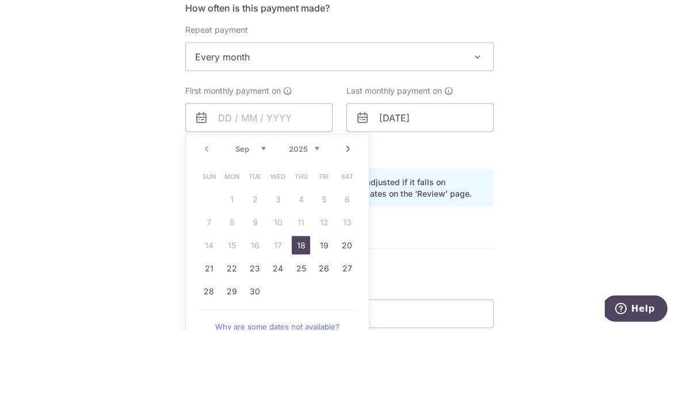
click at [258, 225] on select "Sep Oct Nov Dec" at bounding box center [250, 229] width 31 height 9
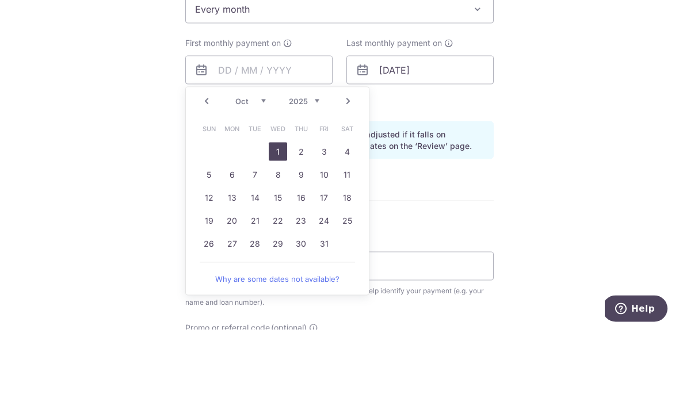
click at [278, 223] on link "1" at bounding box center [278, 232] width 18 height 18
type input "[DATE]"
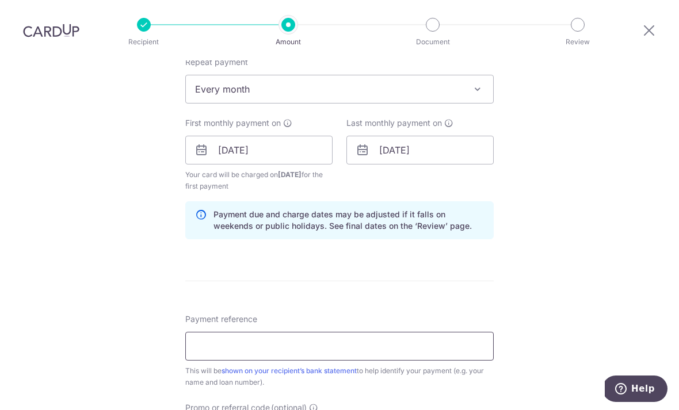
click at [381, 332] on input "Payment reference" at bounding box center [339, 346] width 309 height 29
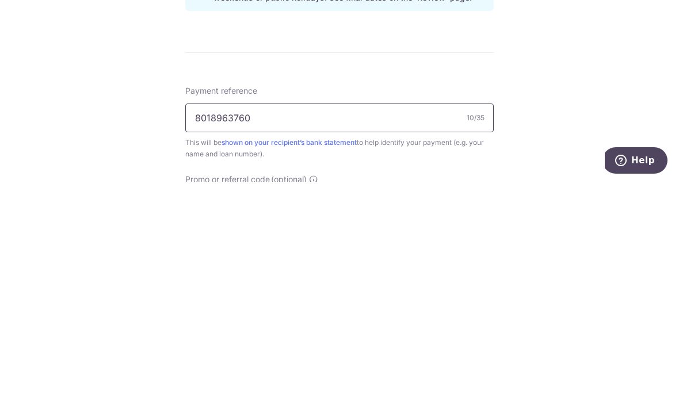
type input "8018963760"
click at [555, 102] on div "Tell us more about your payment Enter payment amount SGD 1,116.20 1116.20 Selec…" at bounding box center [339, 138] width 679 height 1100
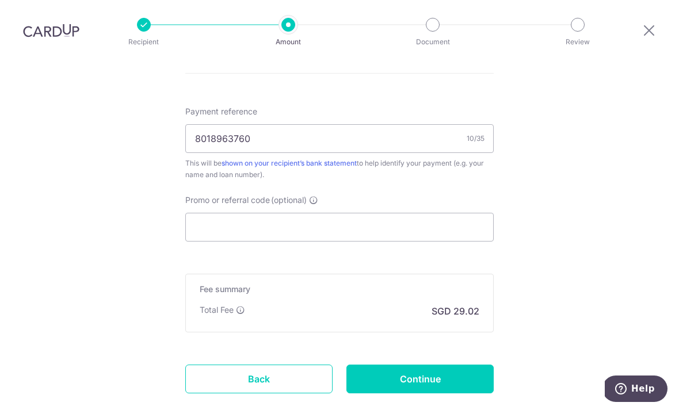
scroll to position [682, 0]
click at [409, 212] on input "Promo or referral code (optional)" at bounding box center [339, 226] width 309 height 29
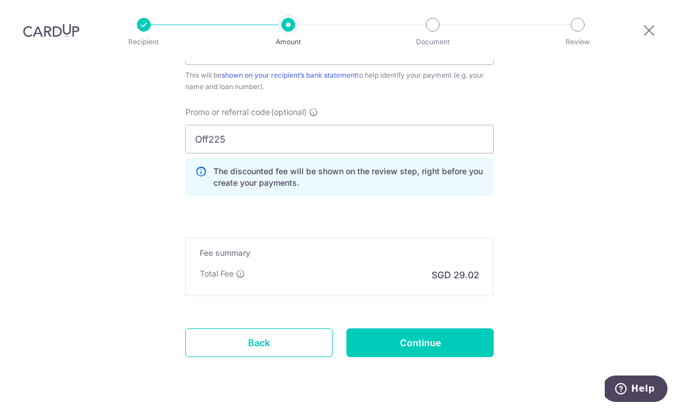
scroll to position [768, 0]
type input "Off225"
click at [439, 329] on input "Continue" at bounding box center [420, 343] width 147 height 29
type input "Create Schedule"
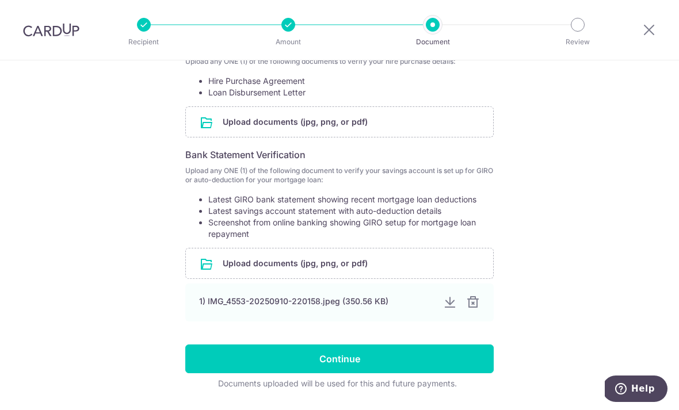
scroll to position [235, 0]
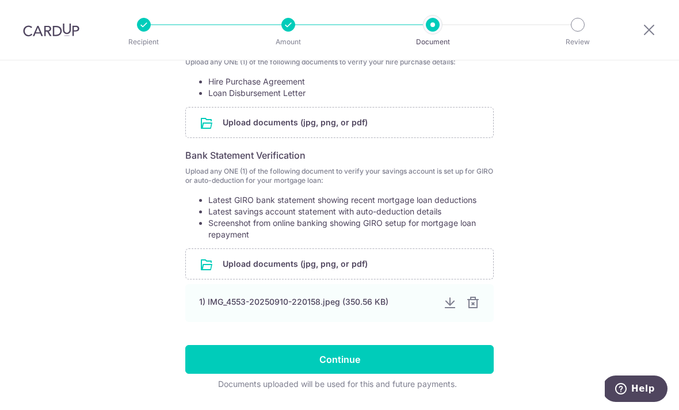
click at [308, 300] on div "1) IMG_4553-20250910-220158.jpeg (350.56 KB)" at bounding box center [339, 303] width 309 height 38
click at [343, 319] on div "1) IMG_4553-20250910-220158.jpeg (350.56 KB)" at bounding box center [339, 303] width 309 height 38
click at [346, 317] on div "1) IMG_4553-20250910-220158.jpeg (350.56 KB)" at bounding box center [339, 303] width 309 height 38
click at [344, 308] on div "1) IMG_4553-20250910-220158.jpeg (350.56 KB)" at bounding box center [316, 302] width 235 height 12
click at [444, 310] on div at bounding box center [450, 303] width 14 height 14
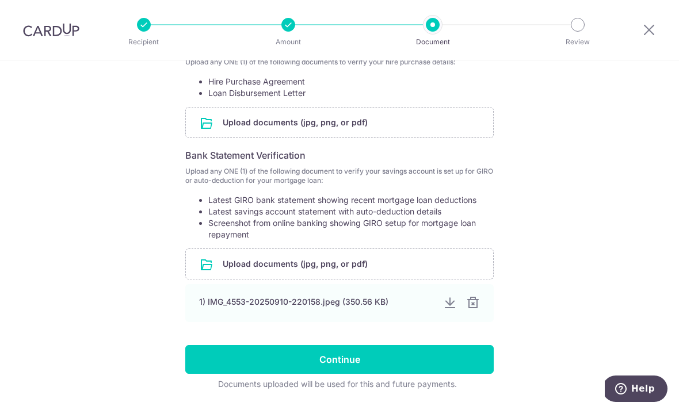
click at [455, 310] on div at bounding box center [450, 303] width 14 height 14
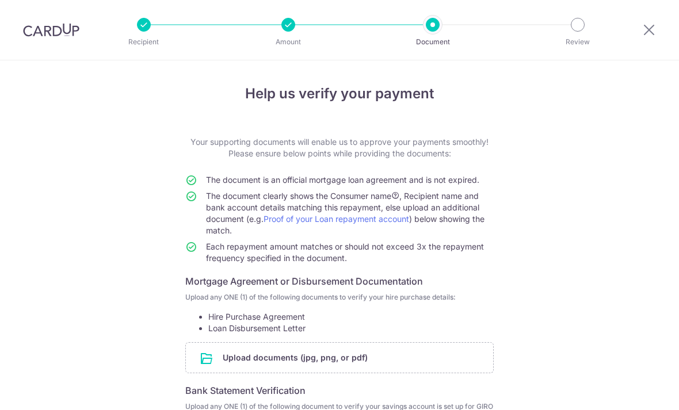
click at [448, 185] on span "The document is an official mortgage loan agreement and is not expired." at bounding box center [342, 180] width 273 height 10
click at [451, 191] on td "The document is an official mortgage loan agreement and is not expired." at bounding box center [350, 182] width 288 height 16
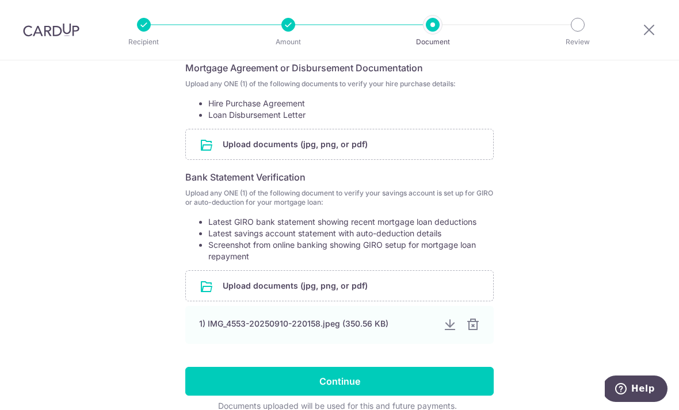
scroll to position [214, 0]
